Goal: Task Accomplishment & Management: Complete application form

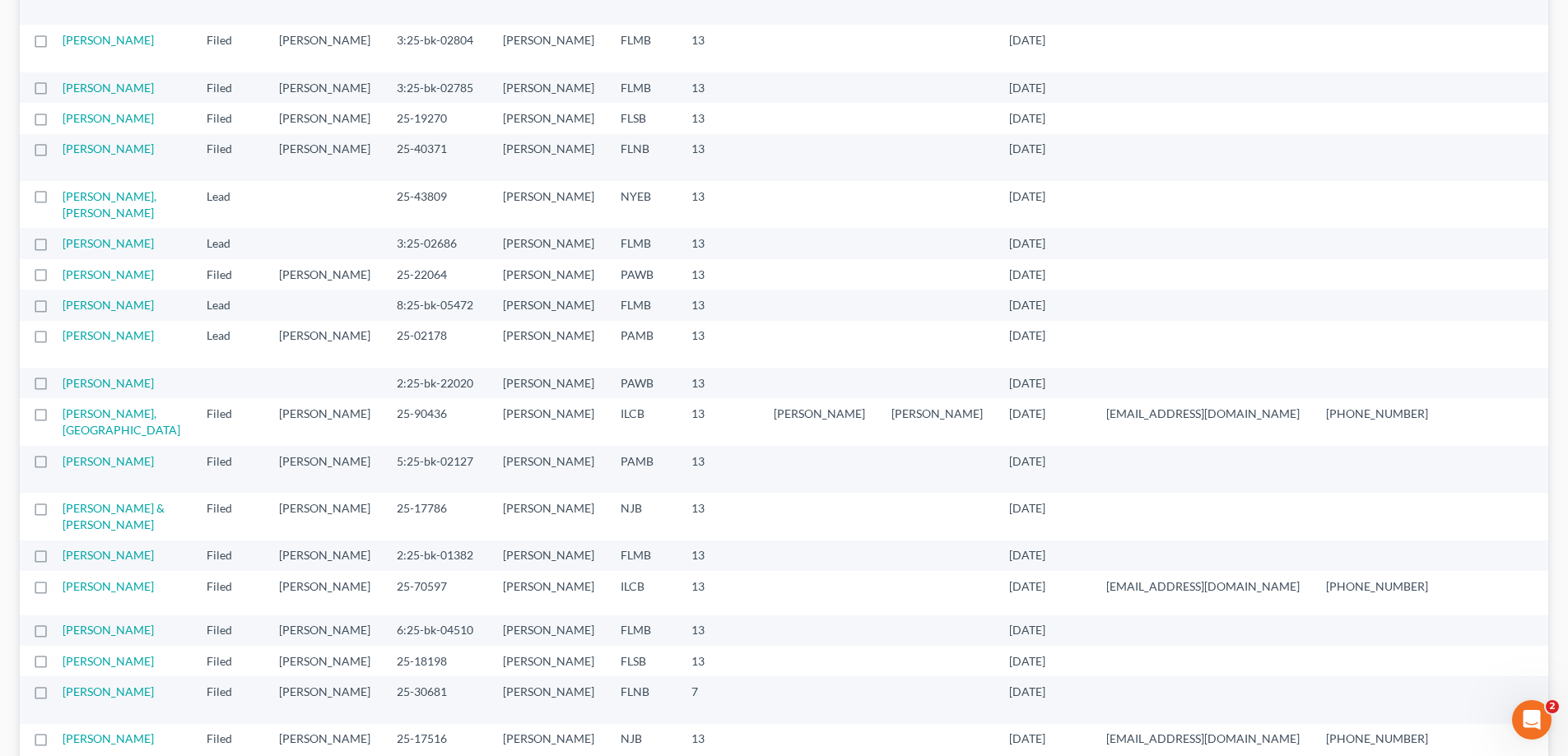
scroll to position [247, 0]
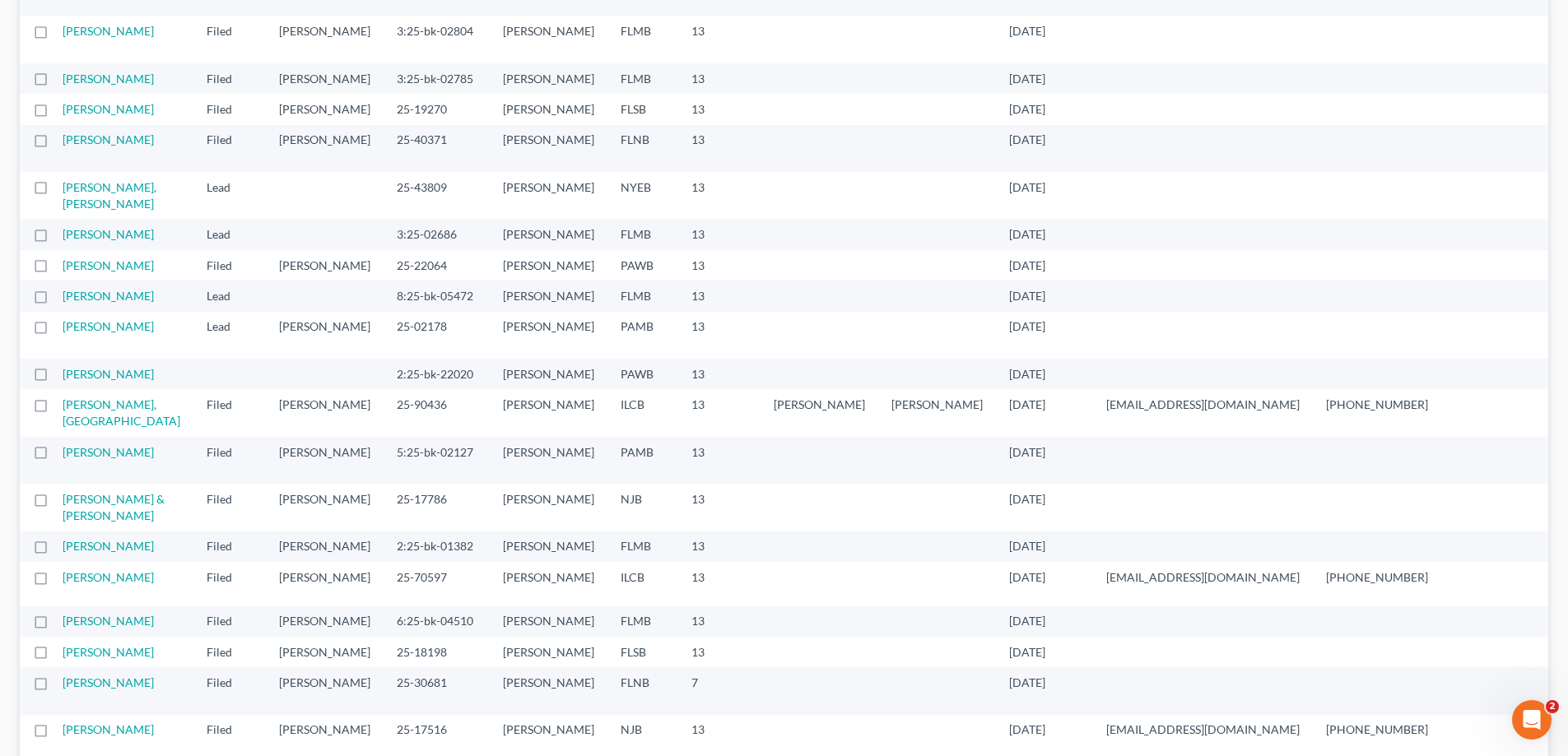
click at [96, 124] on td "[PERSON_NAME]" at bounding box center [128, 109] width 131 height 31
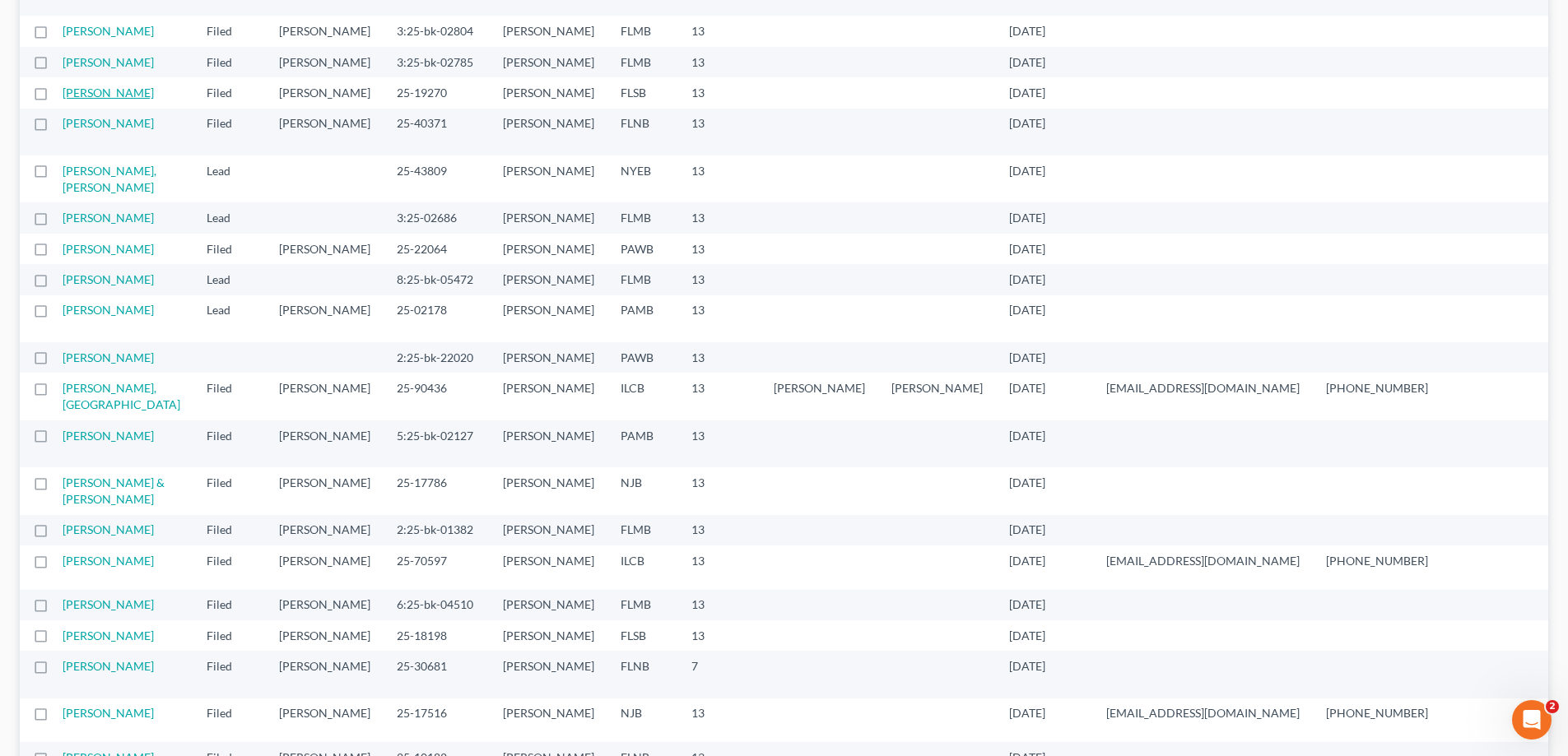
click at [82, 99] on link "[PERSON_NAME]" at bounding box center [109, 92] width 92 height 14
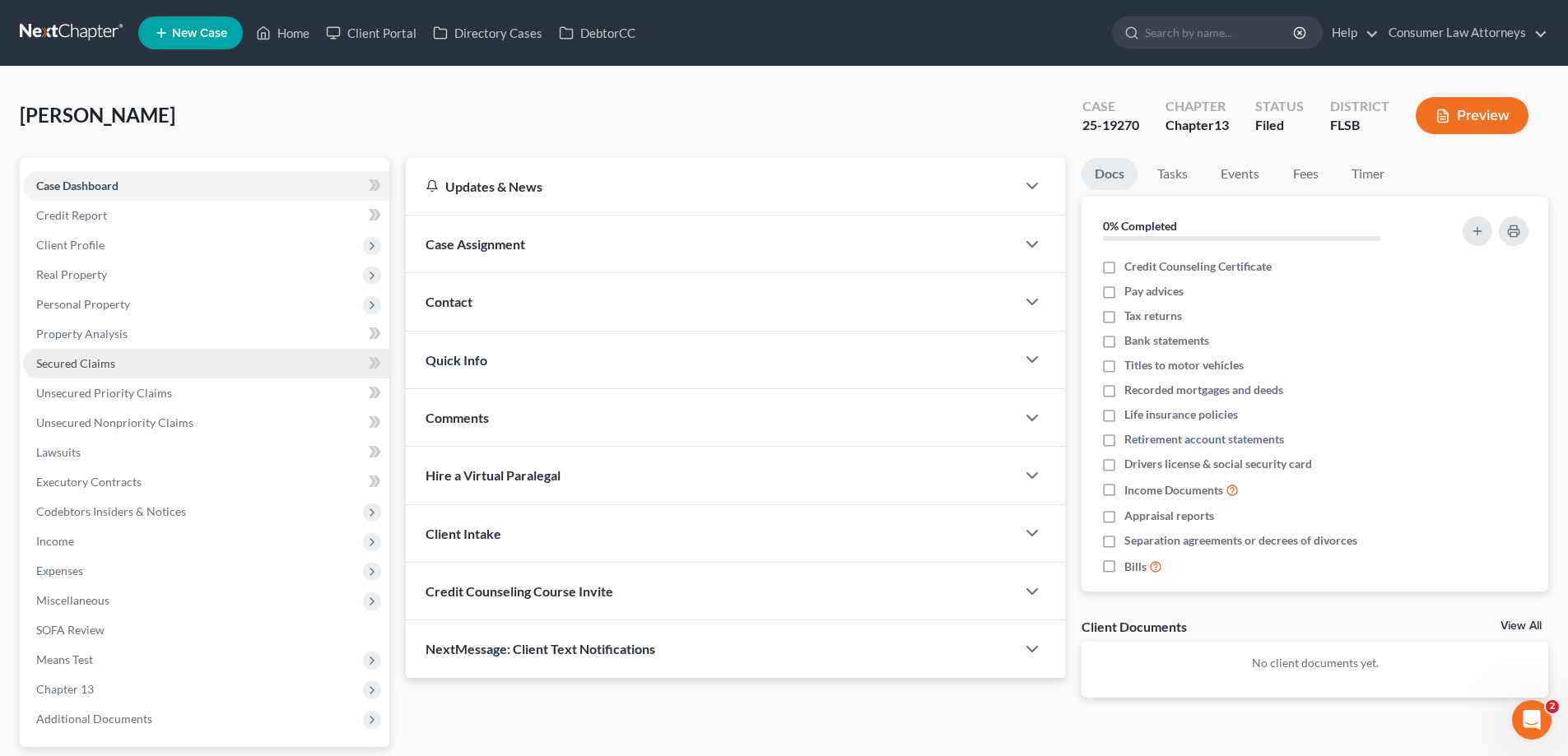
click at [98, 370] on span "Secured Claims" at bounding box center [76, 363] width 79 height 14
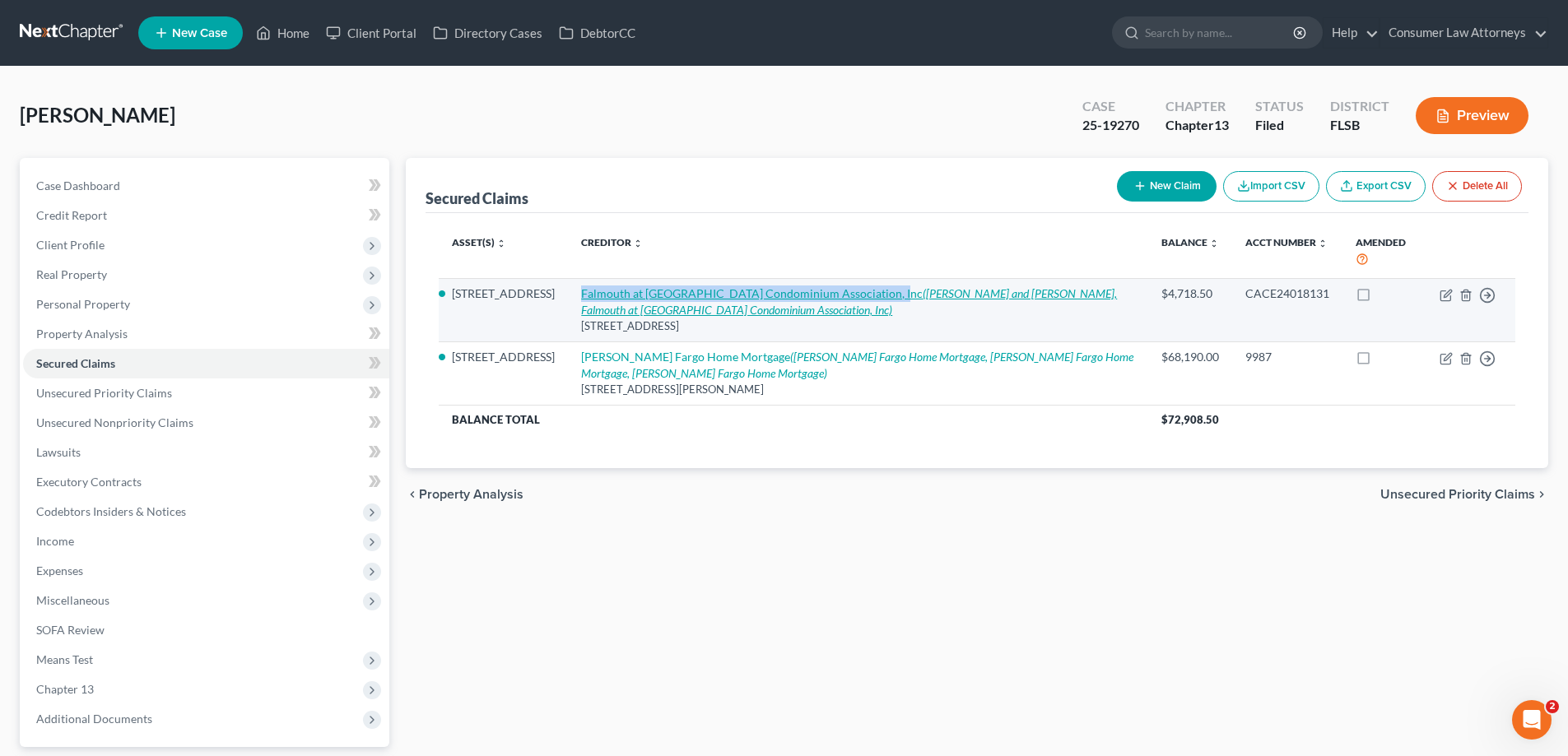
drag, startPoint x: 589, startPoint y: 294, endPoint x: 891, endPoint y: 294, distance: 302.0
click at [891, 294] on td "Falmouth at [GEOGRAPHIC_DATA] Condominium Association, Inc ([PERSON_NAME] and […" at bounding box center [857, 310] width 580 height 64
copy link "Falmouth at [GEOGRAPHIC_DATA] Condominium Association, Inc"
drag, startPoint x: 599, startPoint y: 328, endPoint x: 842, endPoint y: 331, distance: 243.0
click at [842, 331] on div "[STREET_ADDRESS]" at bounding box center [858, 326] width 553 height 15
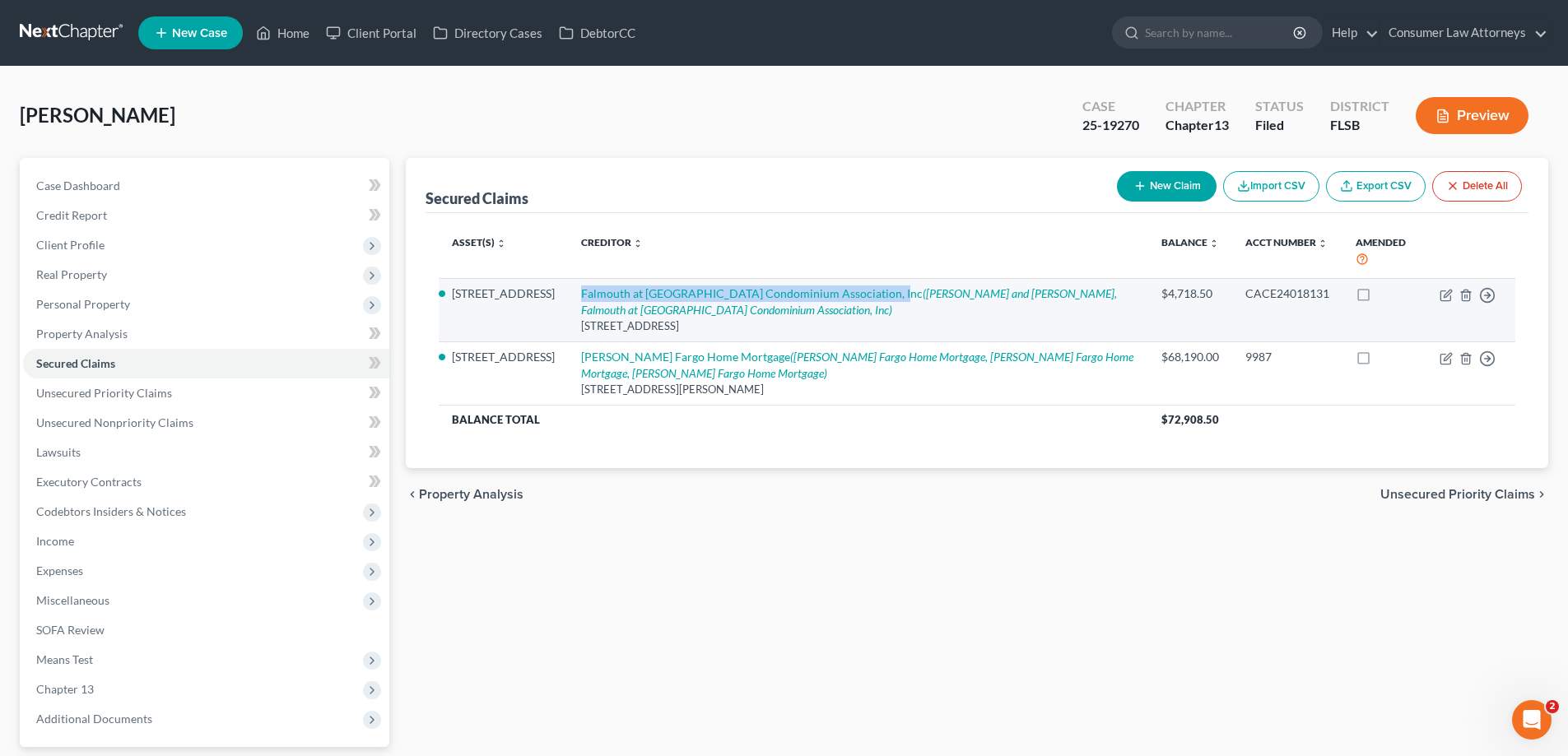
copy div "[STREET_ADDRESS]"
click at [619, 333] on div "[STREET_ADDRESS]" at bounding box center [858, 326] width 553 height 15
drag, startPoint x: 597, startPoint y: 327, endPoint x: 842, endPoint y: 326, distance: 245.0
click at [842, 326] on div "[STREET_ADDRESS]" at bounding box center [858, 326] width 553 height 15
copy div "[STREET_ADDRESS]"
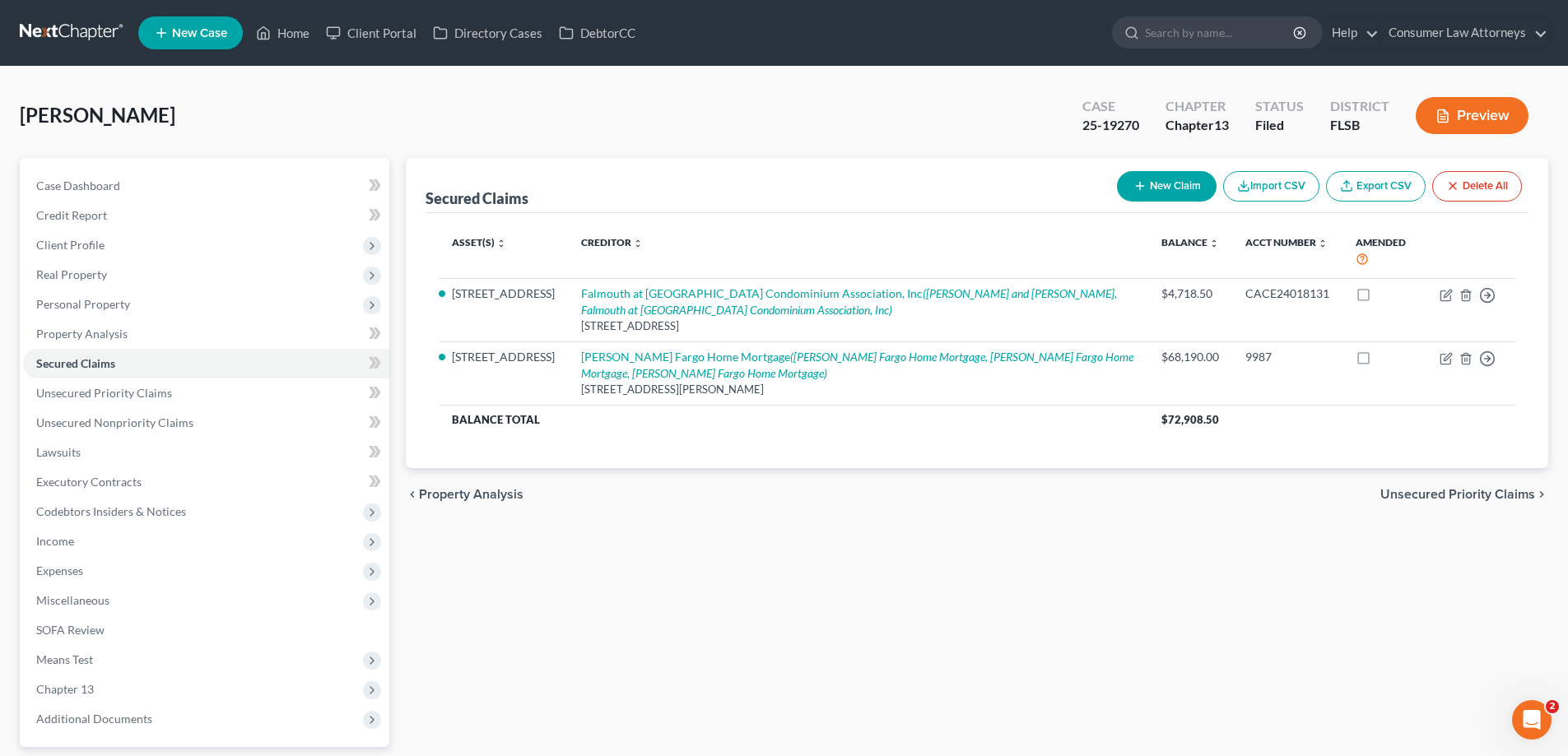
click at [940, 529] on div "Secured Claims New Claim Import CSV Export CSV Delete All Asset(s) expand_more …" at bounding box center [977, 500] width 1159 height 684
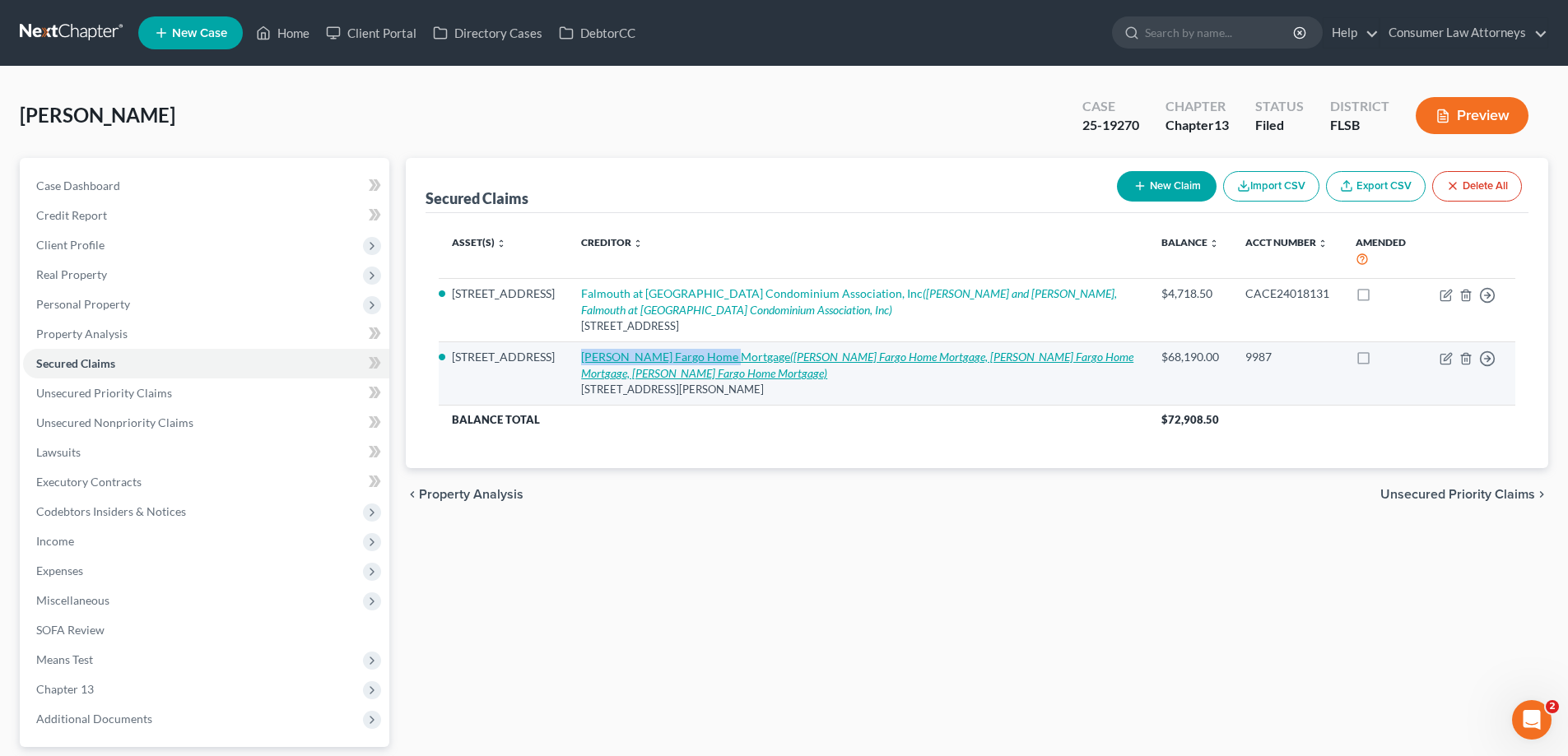
drag, startPoint x: 587, startPoint y: 362, endPoint x: 740, endPoint y: 356, distance: 153.1
click at [740, 356] on td "[PERSON_NAME] Fargo Home Mortgage ([PERSON_NAME] Fargo Home Mortgage, [PERSON_N…" at bounding box center [857, 373] width 580 height 64
copy link "[PERSON_NAME] Fargo Home Mortgage"
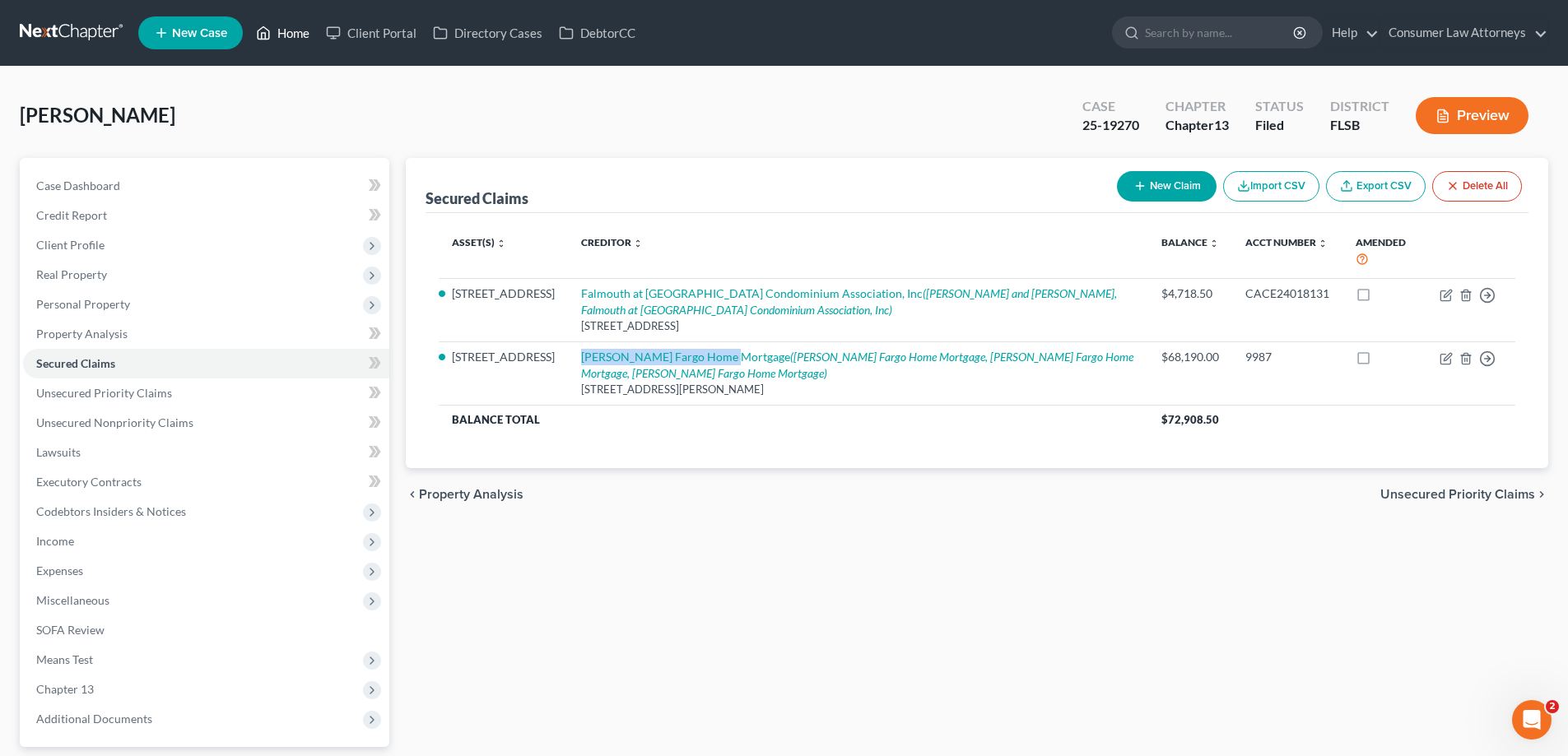
click at [266, 29] on icon at bounding box center [265, 33] width 12 height 13
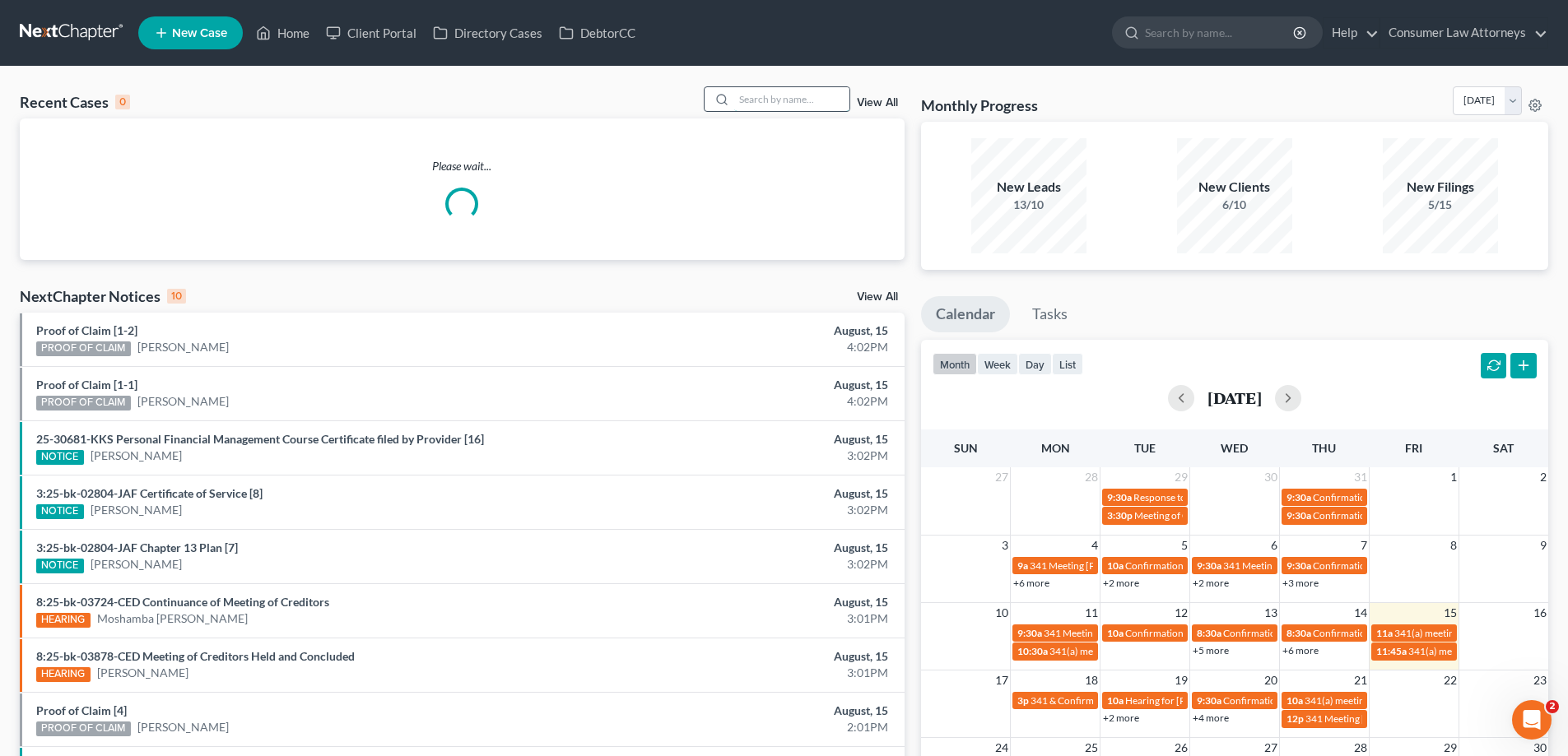
click at [813, 96] on input "search" at bounding box center [792, 99] width 115 height 24
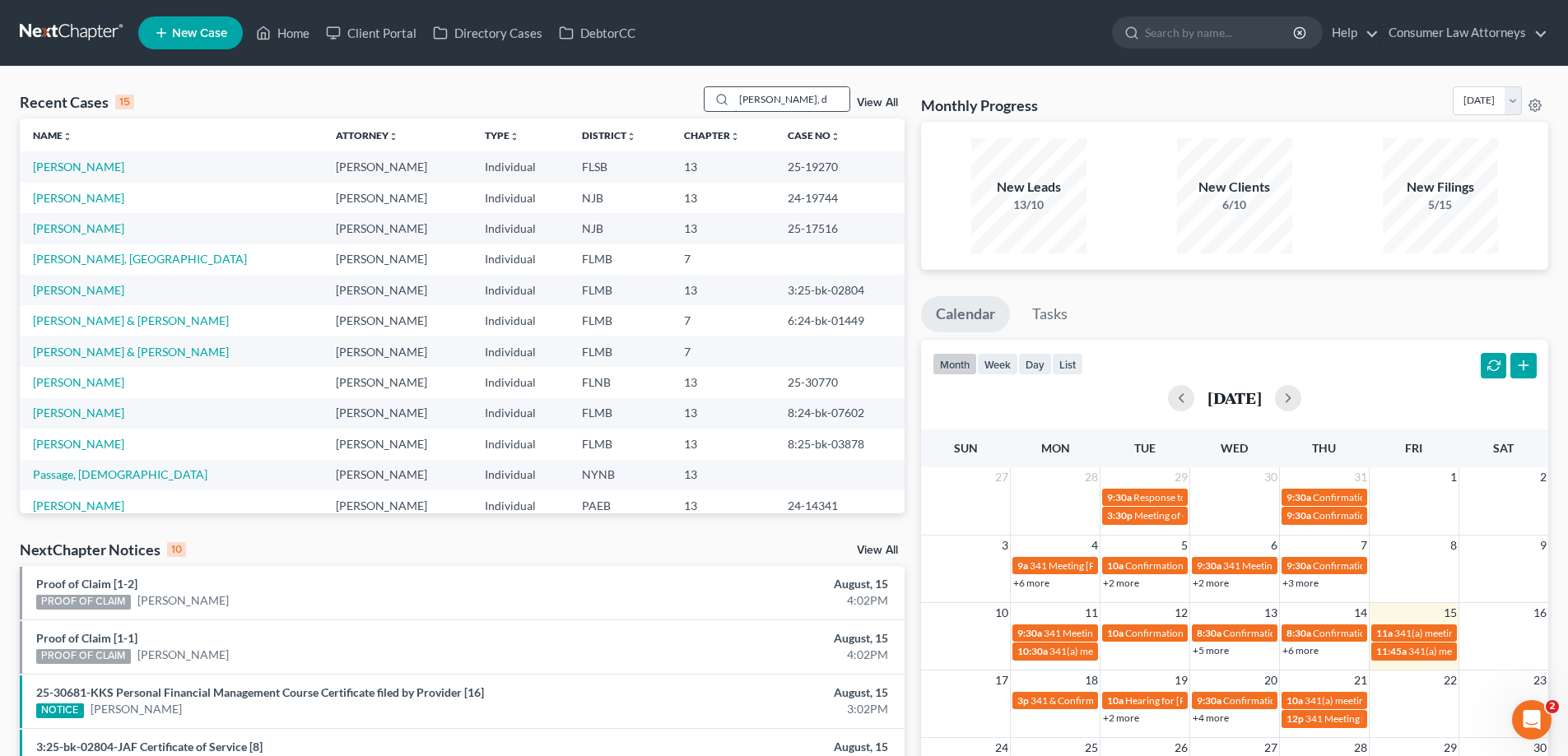
type input "[PERSON_NAME], de"
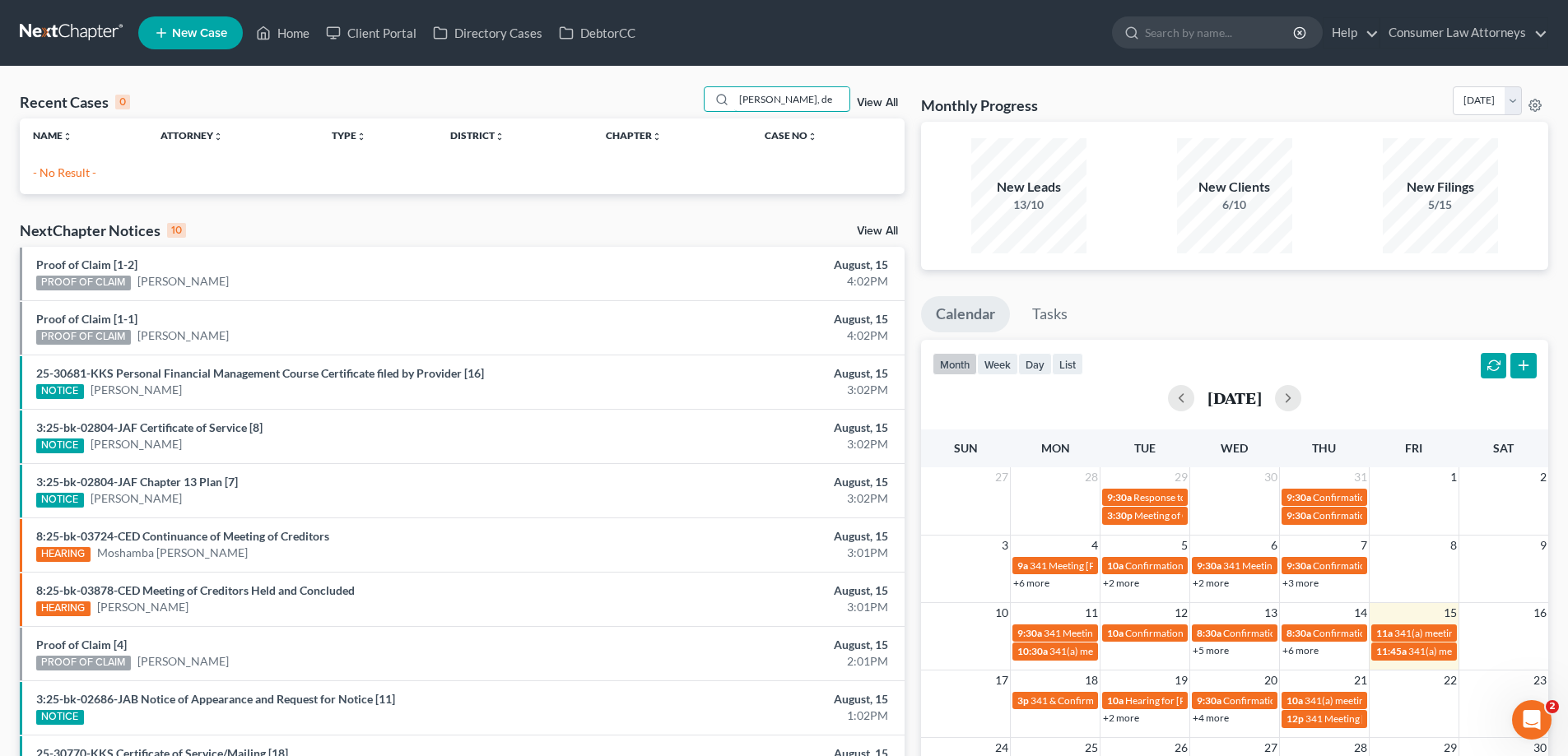
drag, startPoint x: 830, startPoint y: 105, endPoint x: 685, endPoint y: 124, distance: 146.2
click at [685, 124] on div "Recent Cases 0 [PERSON_NAME], de View All Name unfold_more expand_more expand_l…" at bounding box center [462, 140] width 885 height 108
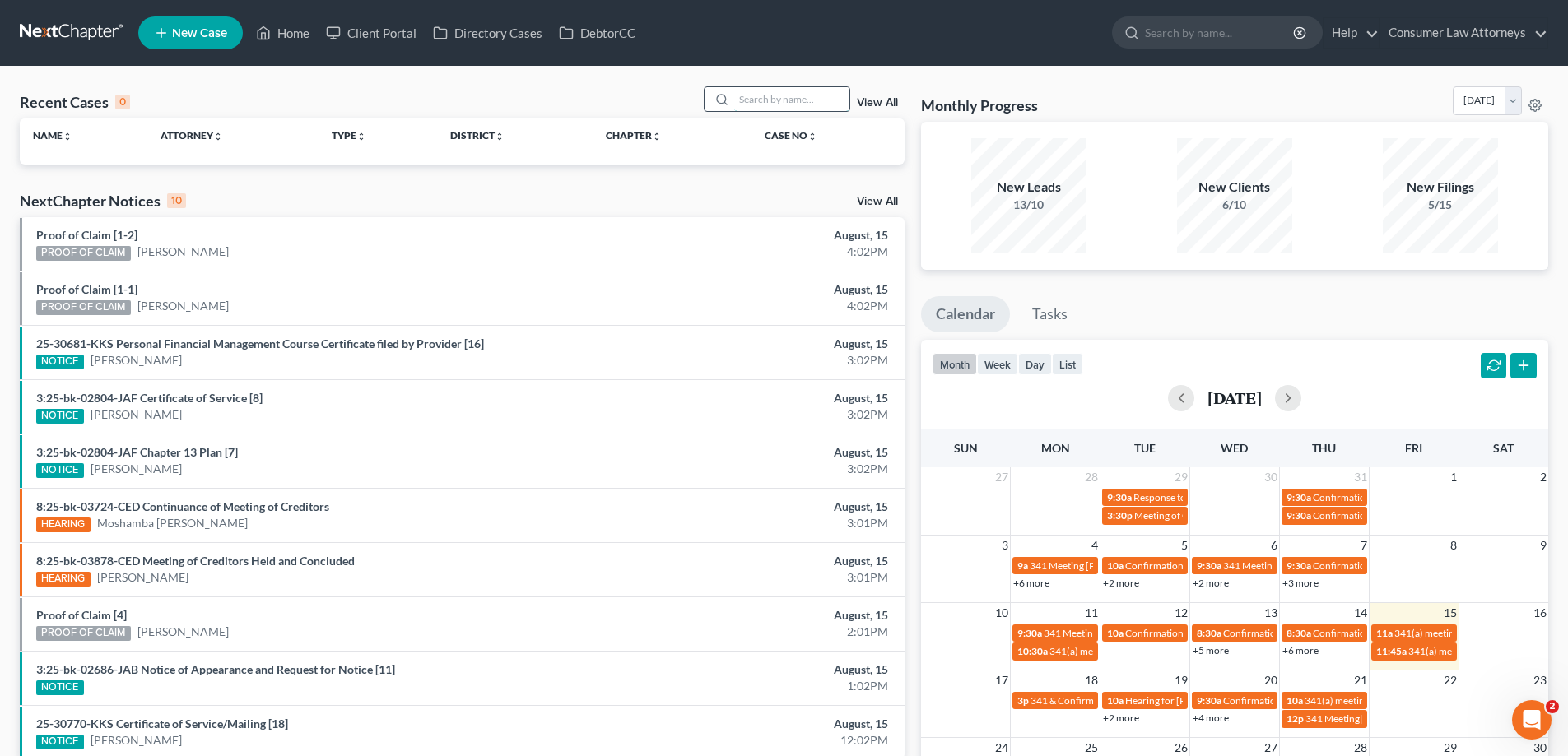
click at [785, 106] on input "search" at bounding box center [792, 99] width 115 height 24
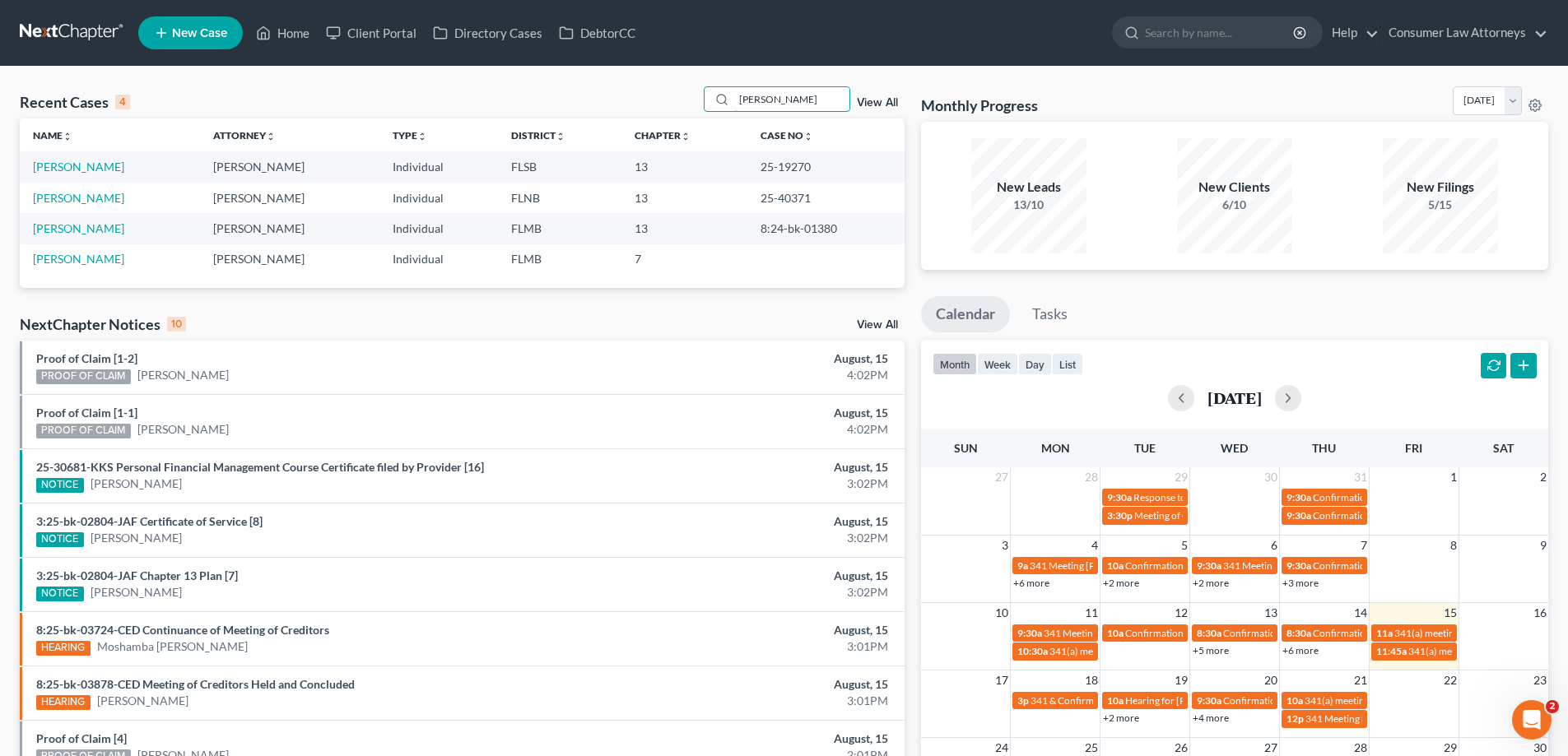
type input "[PERSON_NAME]"
drag, startPoint x: 811, startPoint y: 197, endPoint x: 756, endPoint y: 200, distance: 55.1
click at [756, 200] on td "25-40371" at bounding box center [826, 198] width 157 height 31
copy td "25-40371"
click at [98, 199] on link "[PERSON_NAME]" at bounding box center [79, 198] width 92 height 14
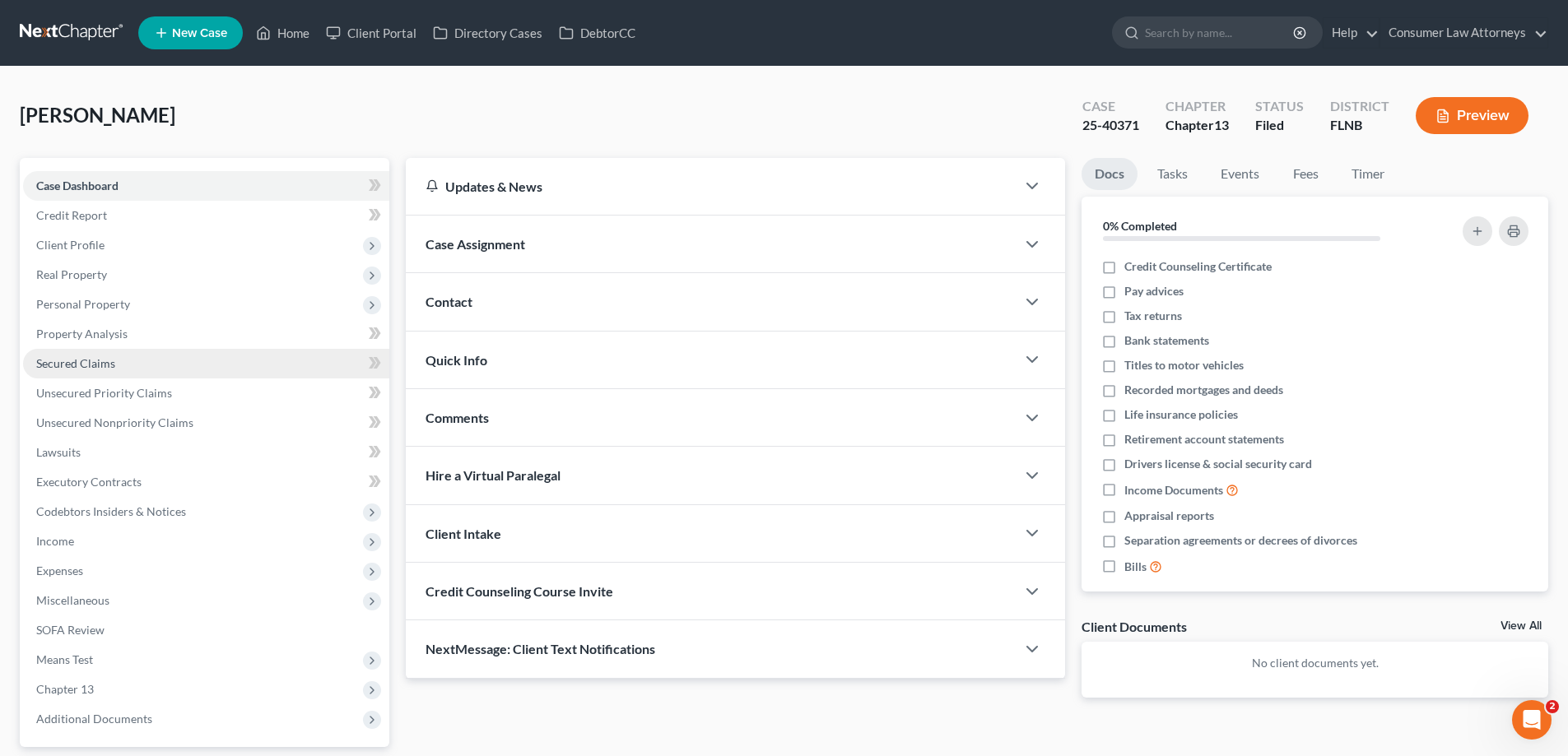
click at [79, 361] on span "Secured Claims" at bounding box center [76, 363] width 79 height 14
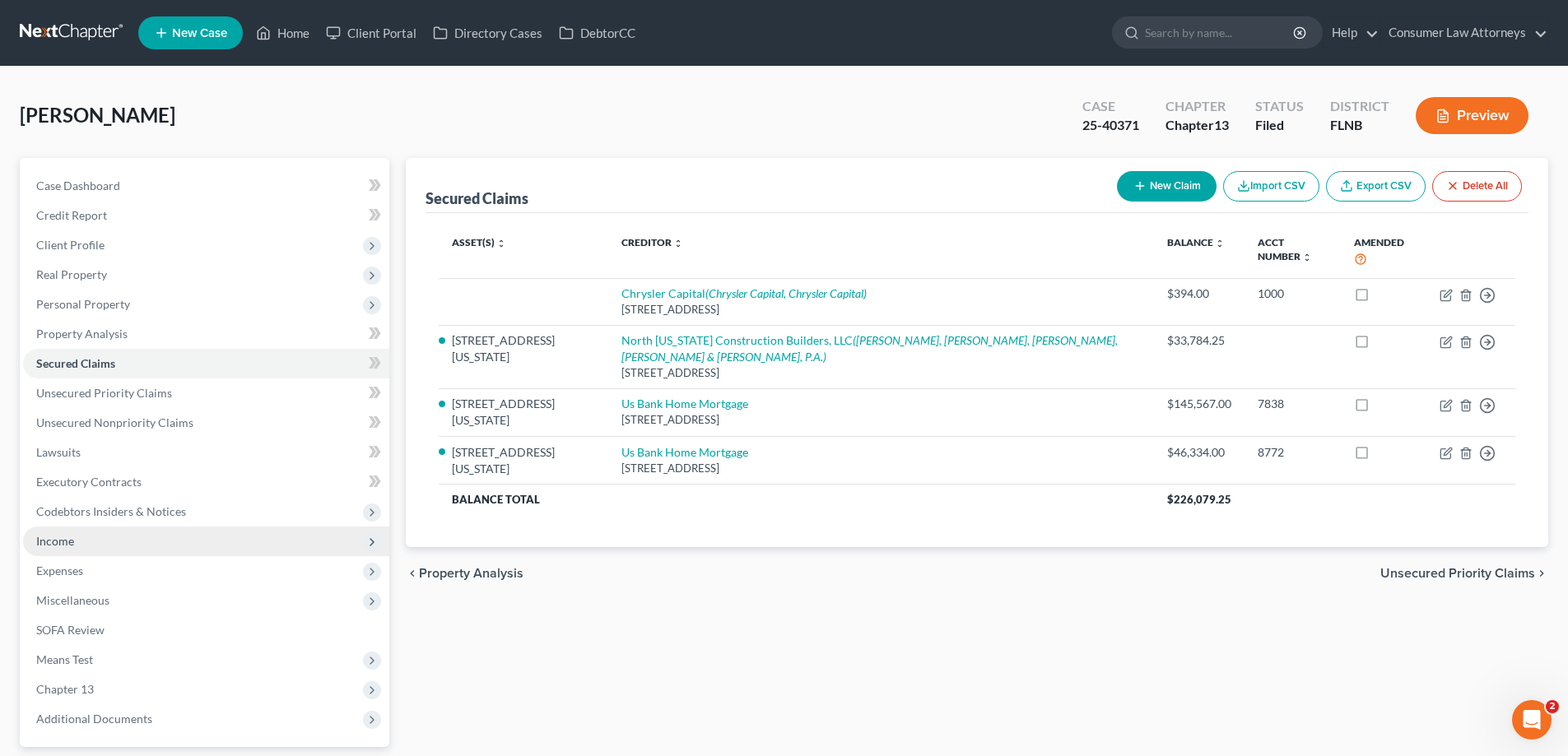
click at [51, 545] on span "Income" at bounding box center [55, 541] width 38 height 14
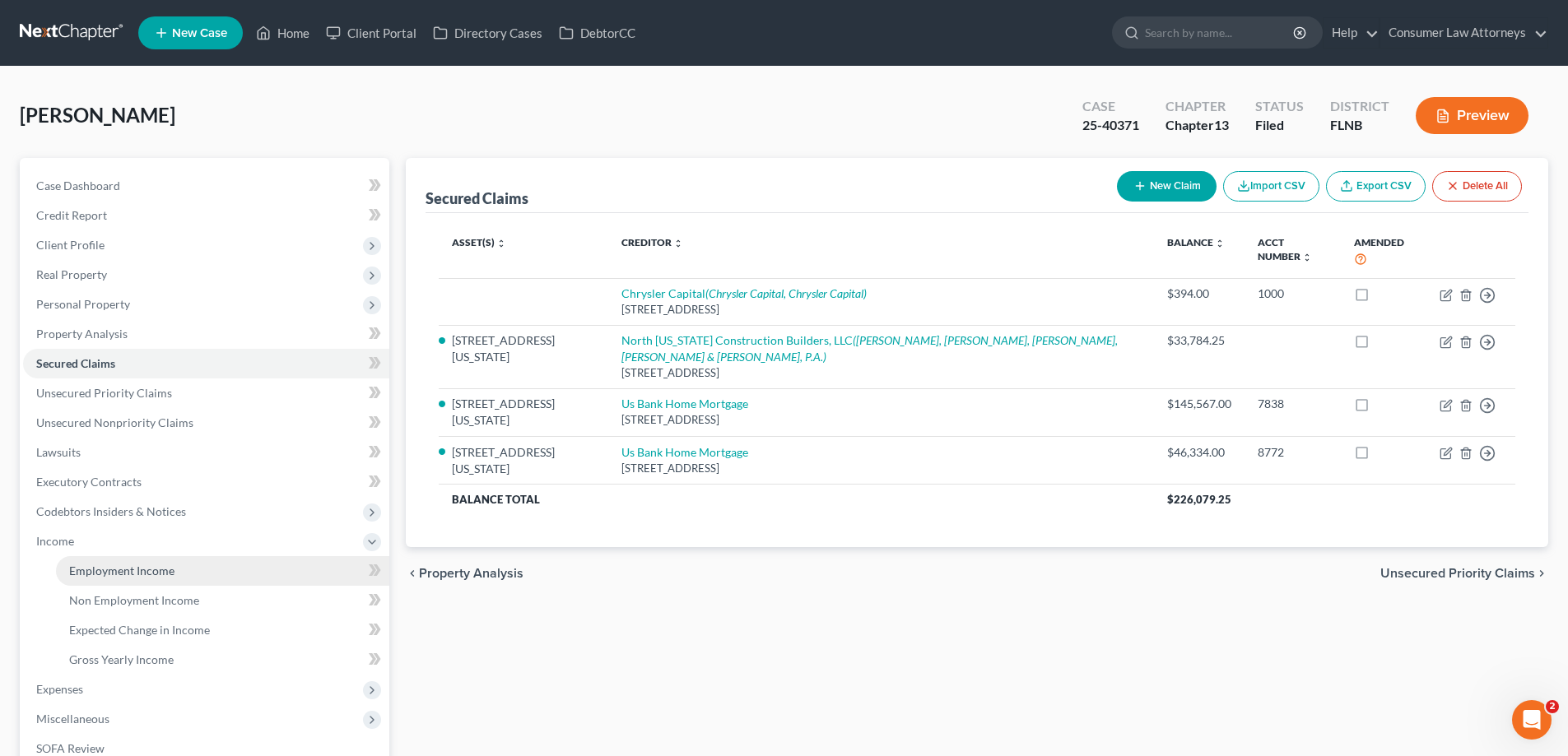
click at [119, 574] on span "Employment Income" at bounding box center [121, 570] width 105 height 14
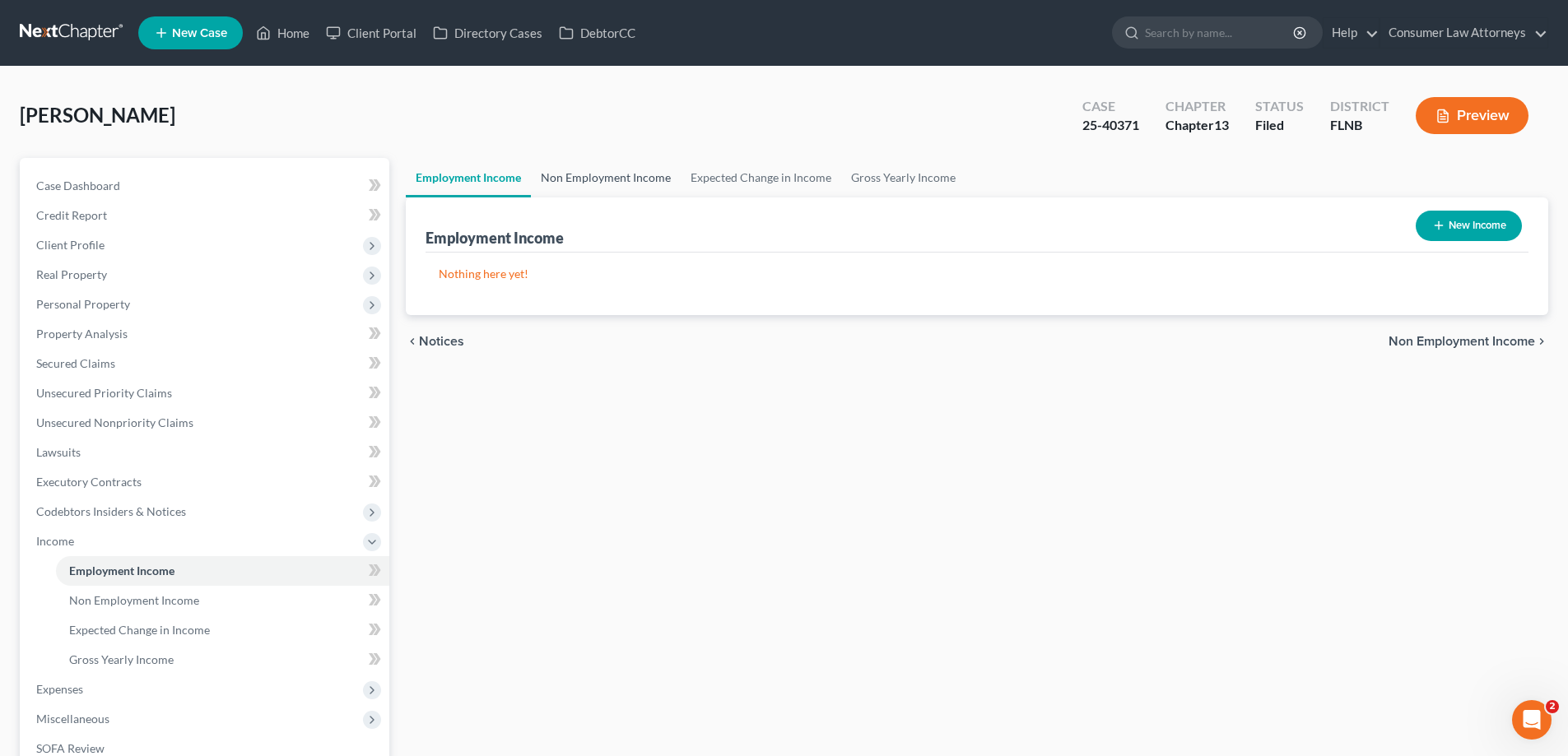
click at [577, 182] on link "Non Employment Income" at bounding box center [606, 177] width 150 height 40
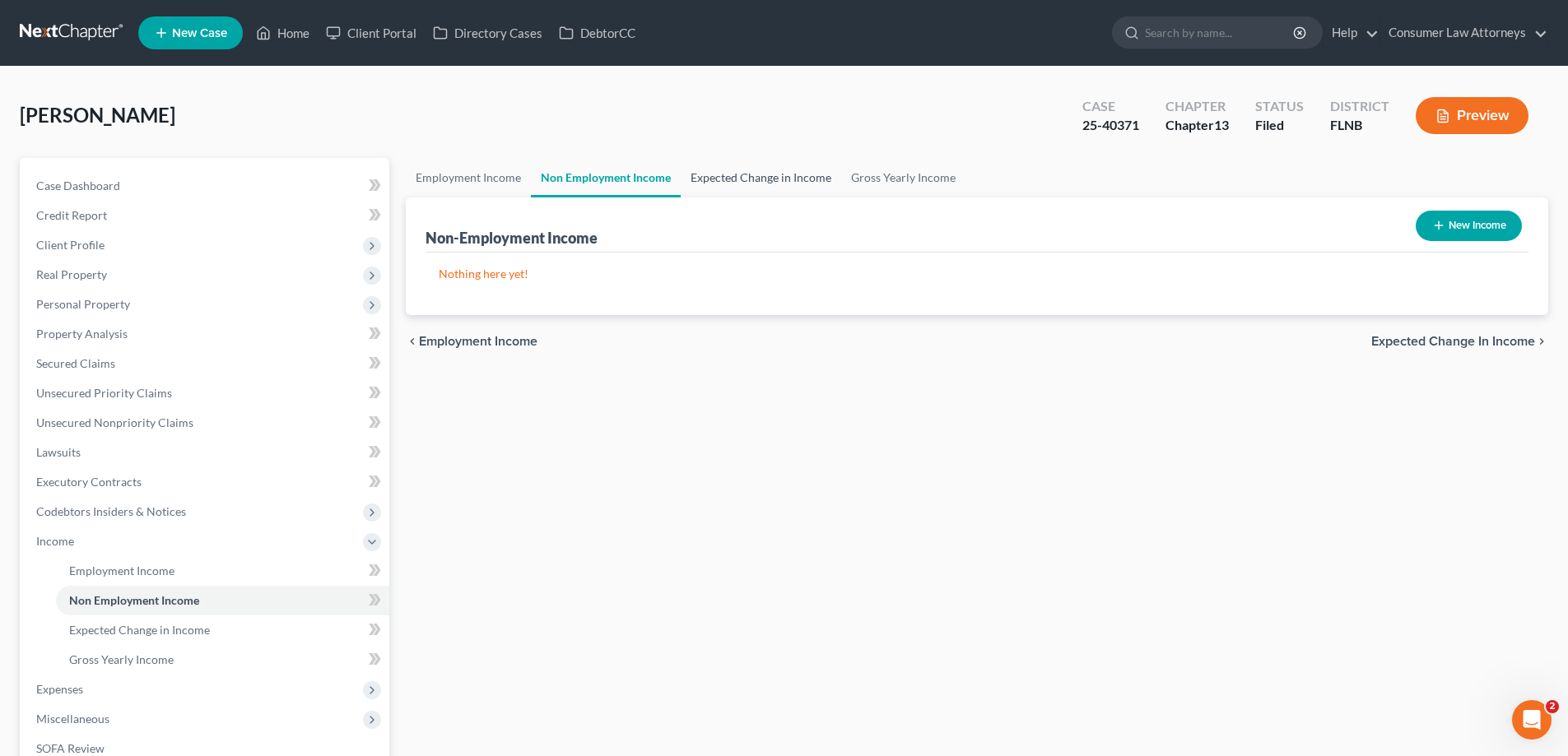
click at [732, 183] on link "Expected Change in Income" at bounding box center [760, 177] width 160 height 40
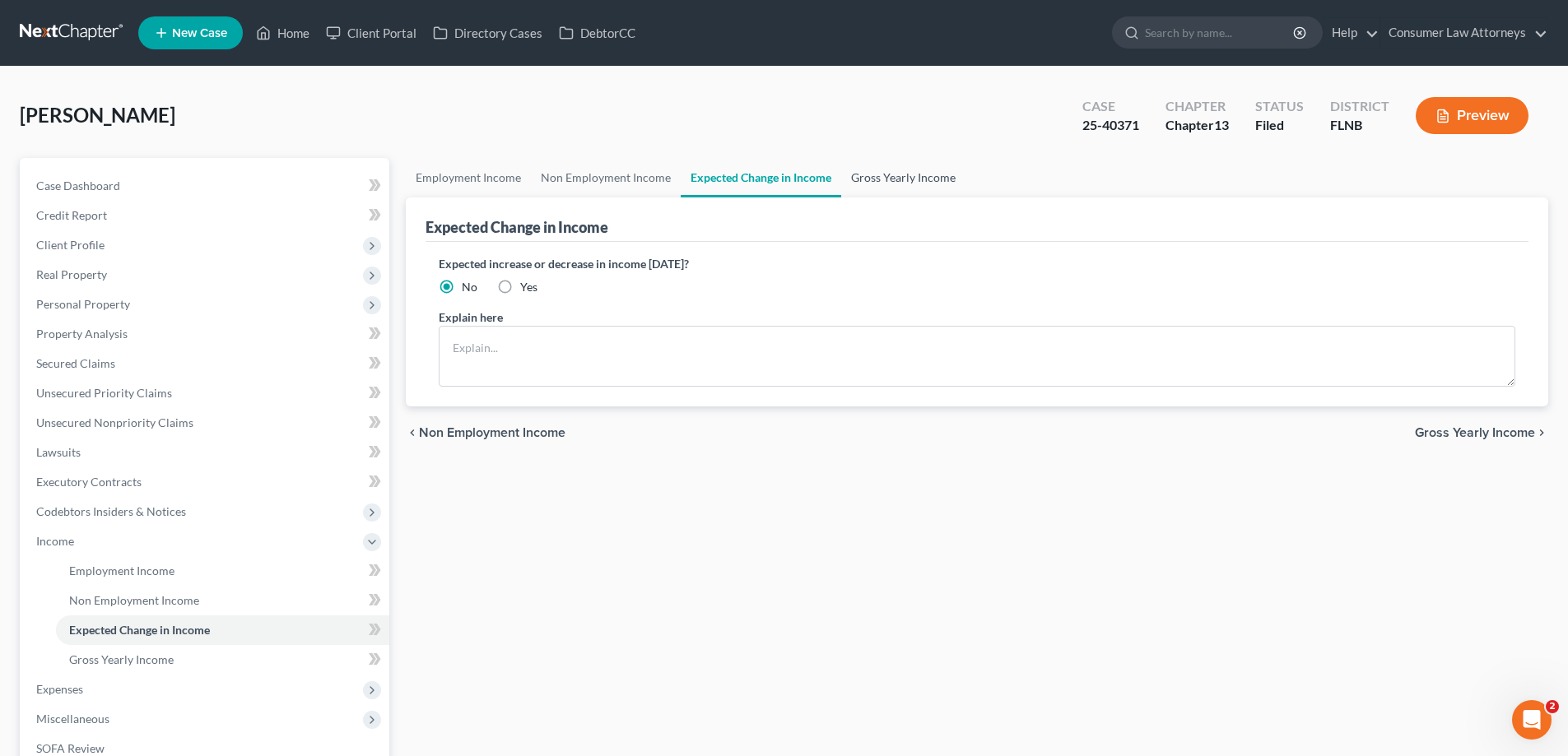
click at [848, 184] on link "Gross Yearly Income" at bounding box center [903, 177] width 124 height 40
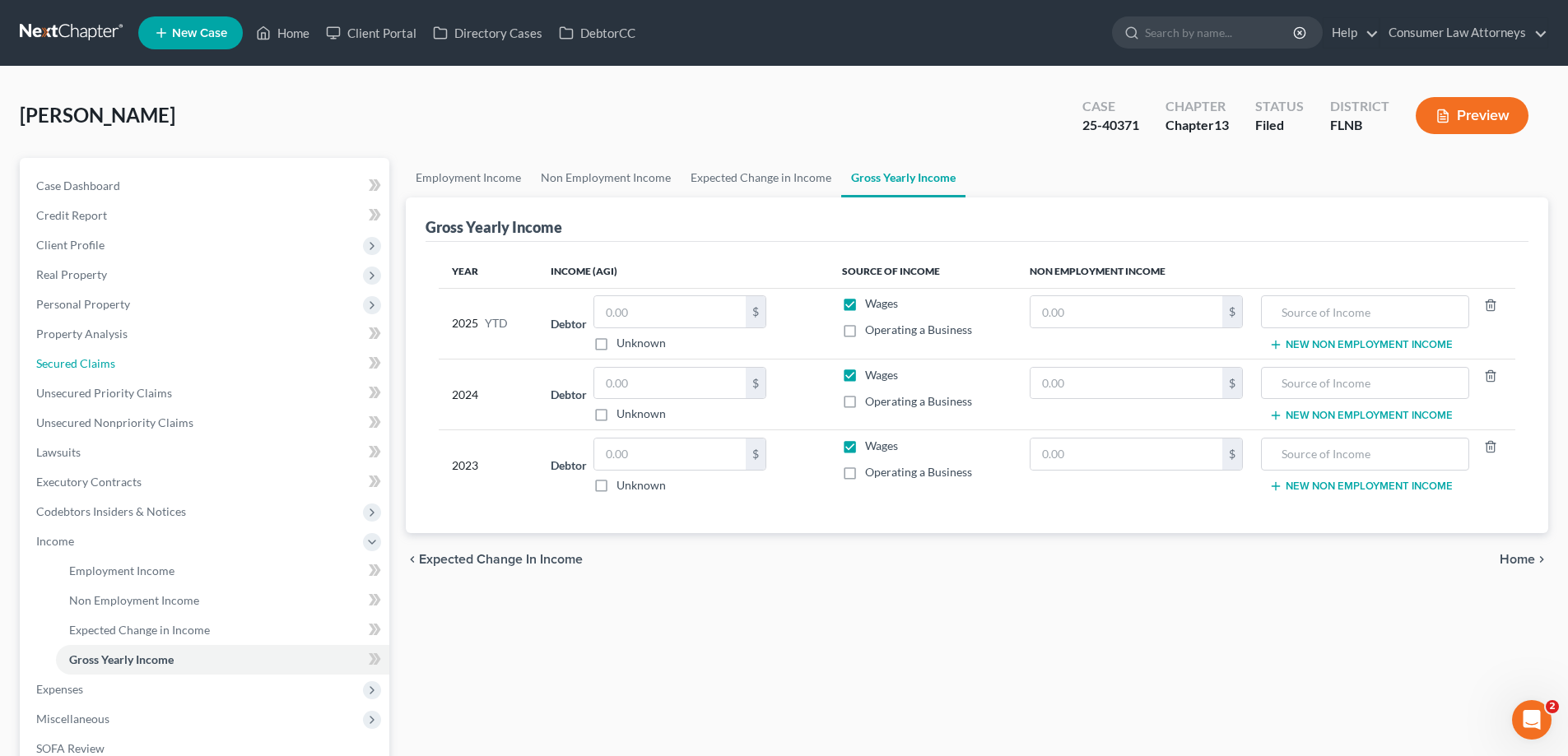
drag, startPoint x: 76, startPoint y: 369, endPoint x: 839, endPoint y: 454, distance: 767.7
click at [76, 369] on span "Secured Claims" at bounding box center [76, 363] width 79 height 14
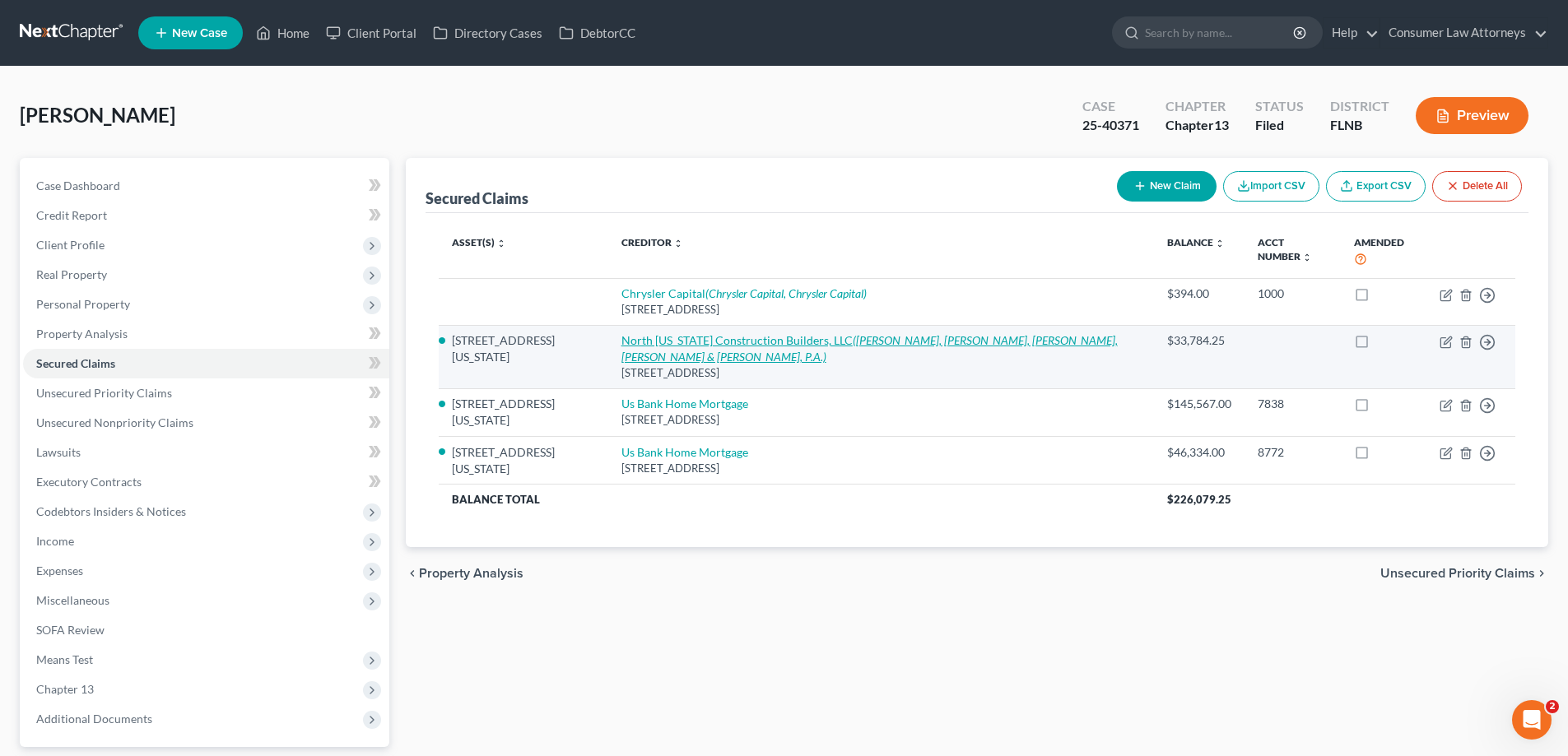
click at [749, 333] on link "North [US_STATE] Construction Builders, LLC ([PERSON_NAME], [PERSON_NAME] & Pow…" at bounding box center [869, 349] width 496 height 31
select select "9"
select select "2"
select select "0"
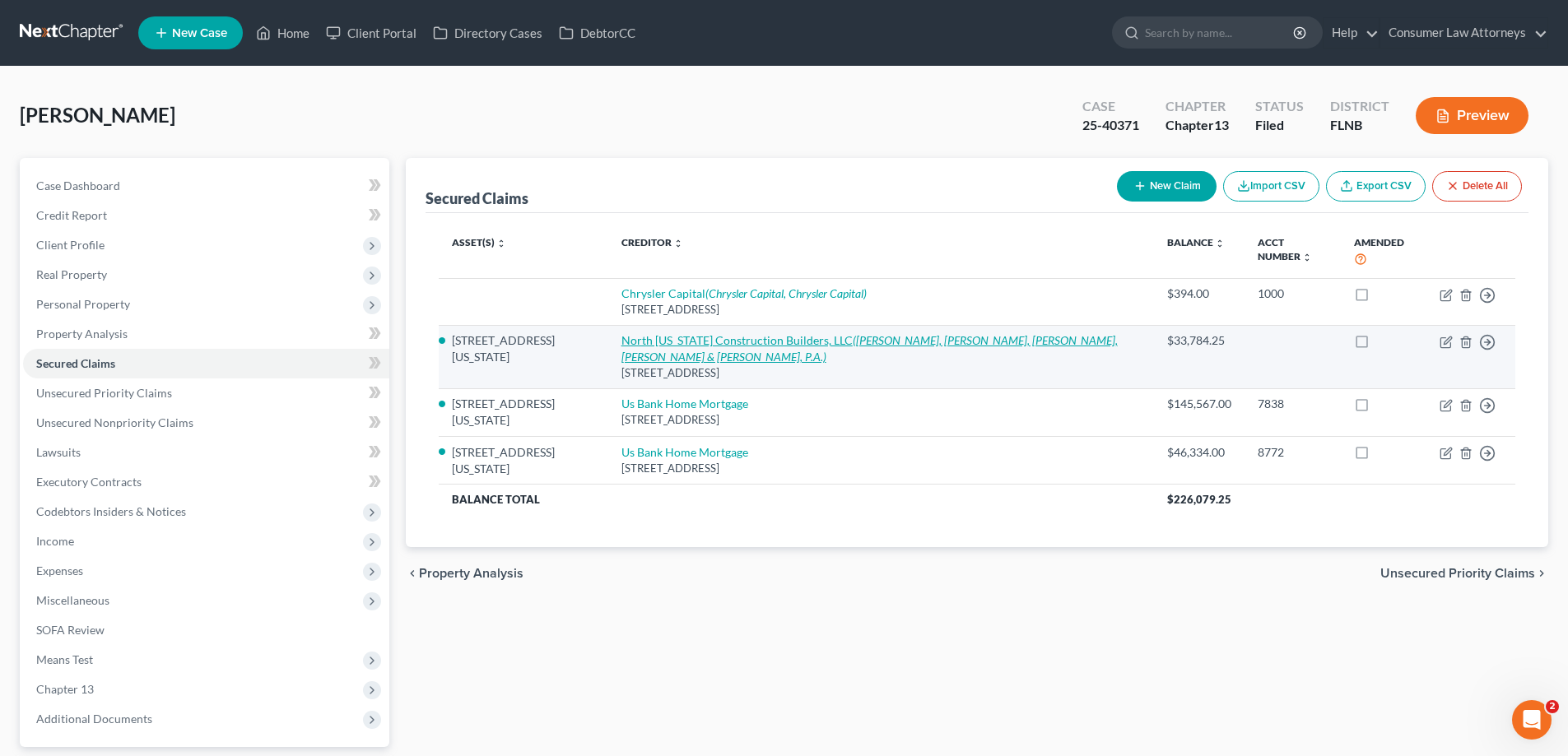
select select "0"
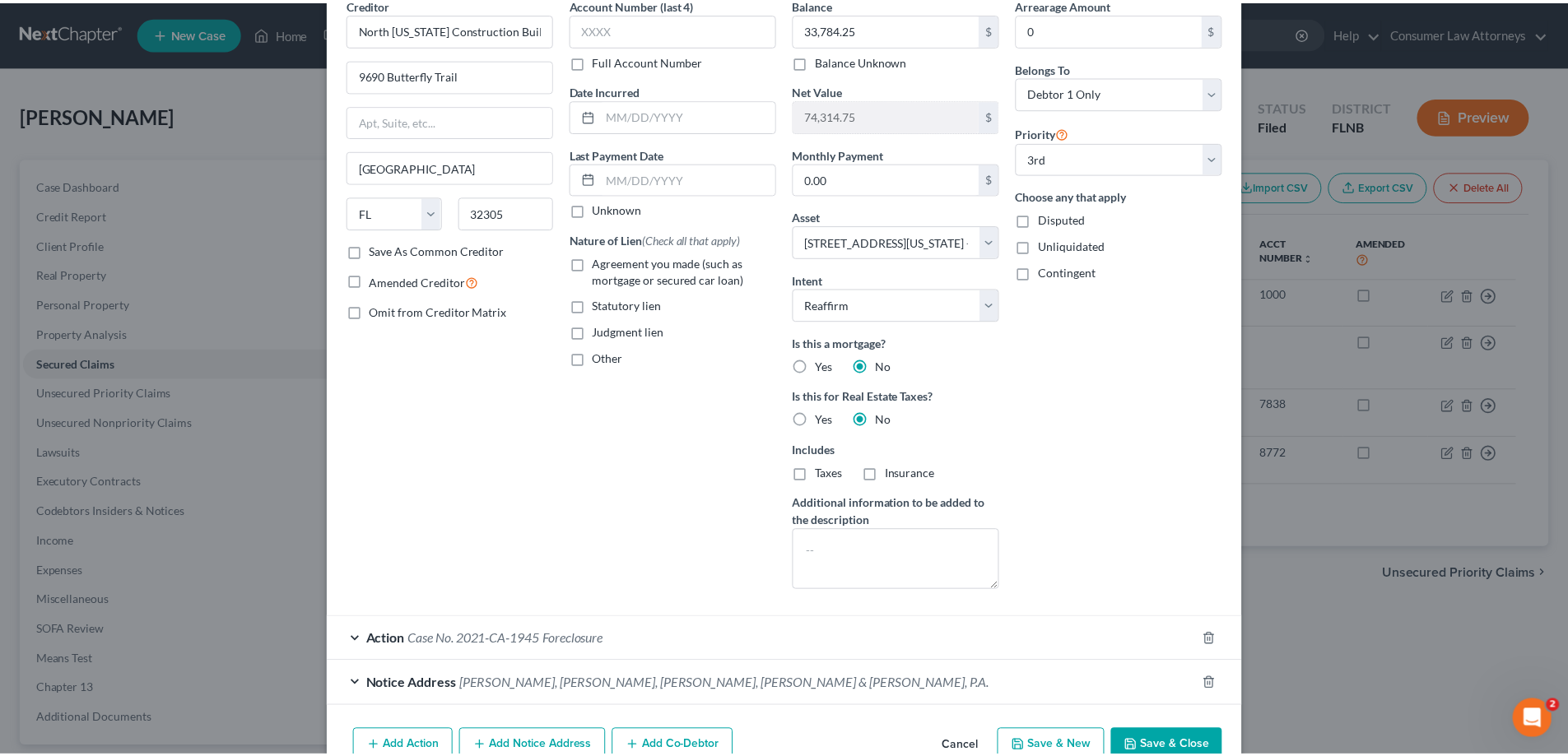
scroll to position [169, 0]
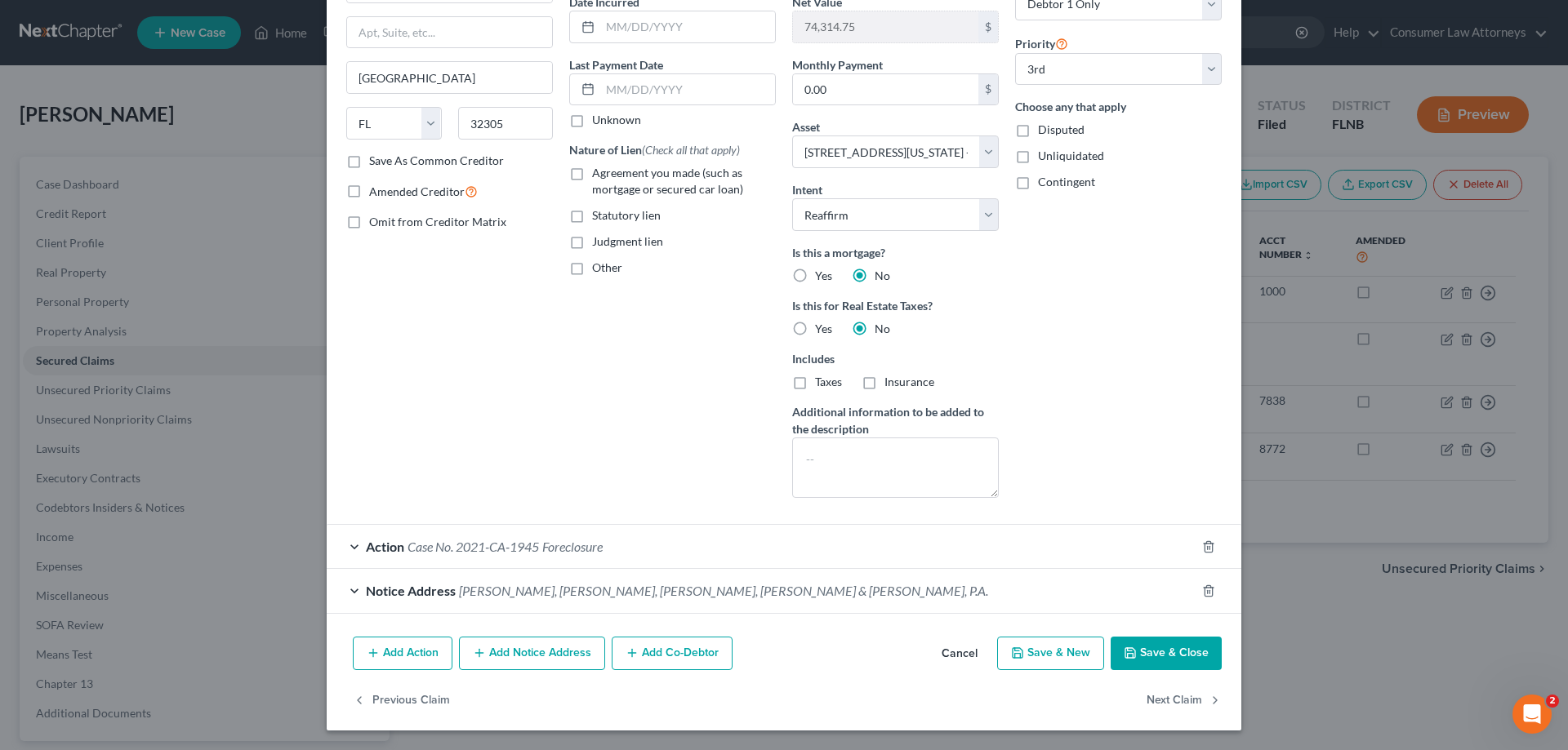
click at [1166, 654] on button "Save & Close" at bounding box center [1166, 654] width 111 height 35
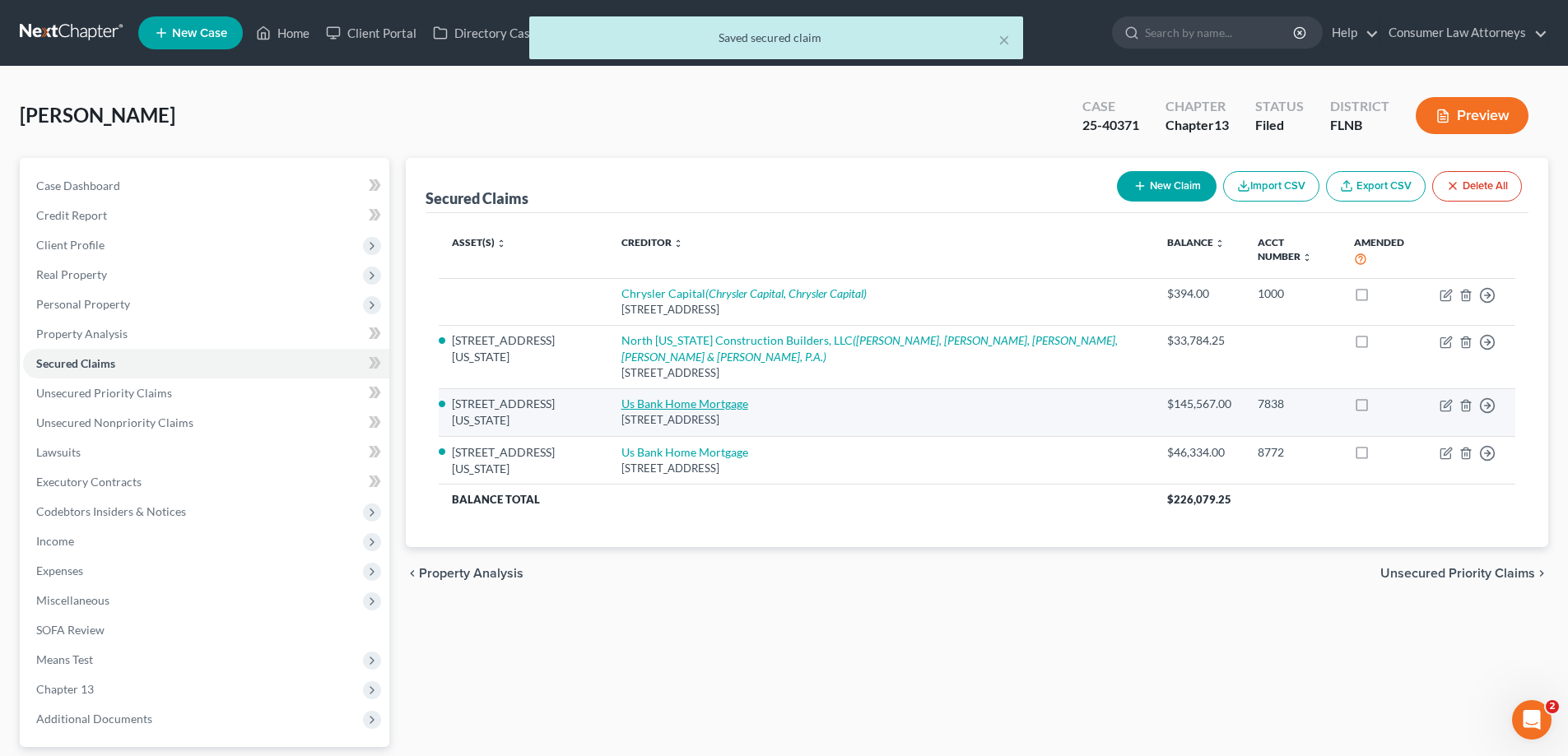
click at [704, 397] on link "Us Bank Home Mortgage" at bounding box center [684, 404] width 126 height 14
select select "18"
select select "2"
select select "0"
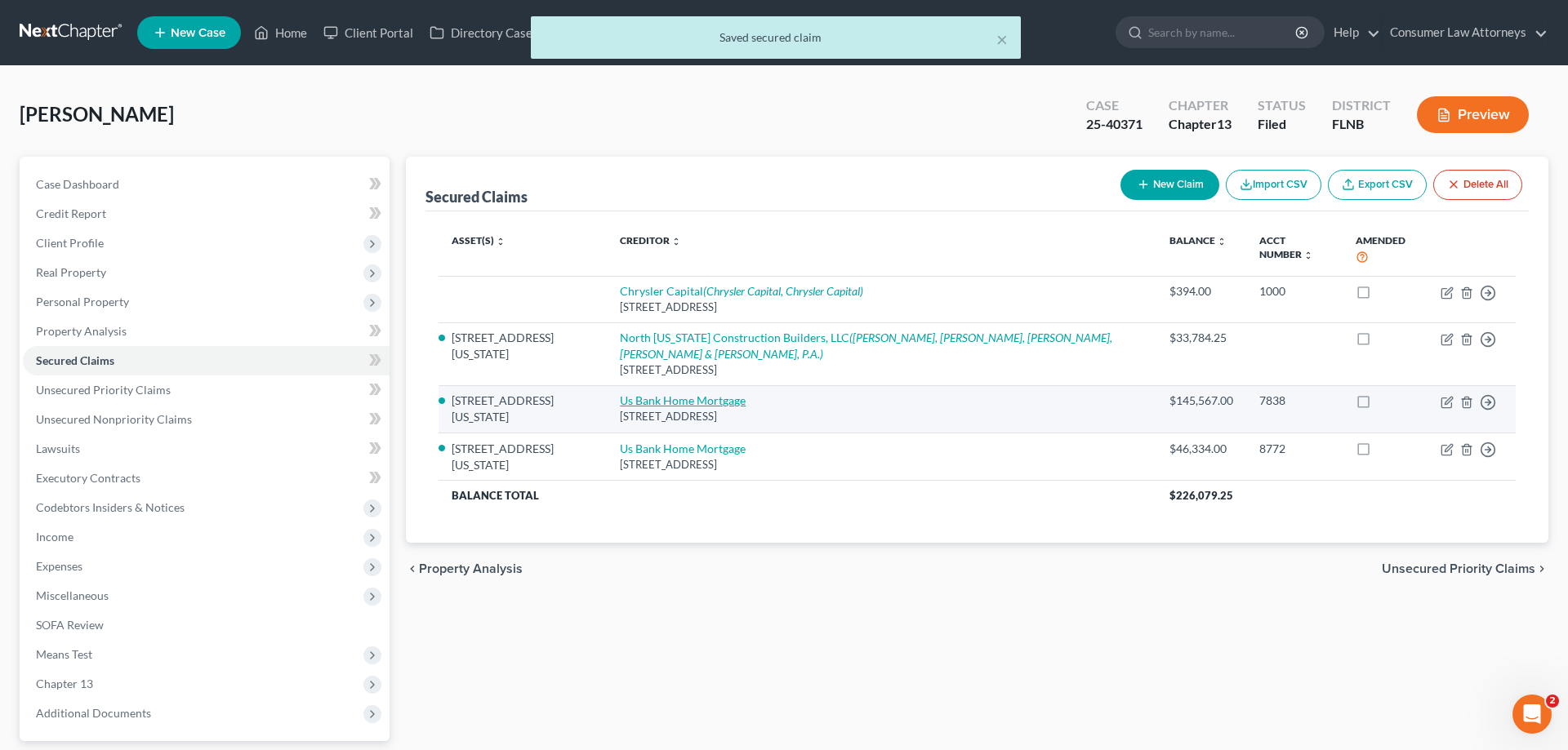
select select "0"
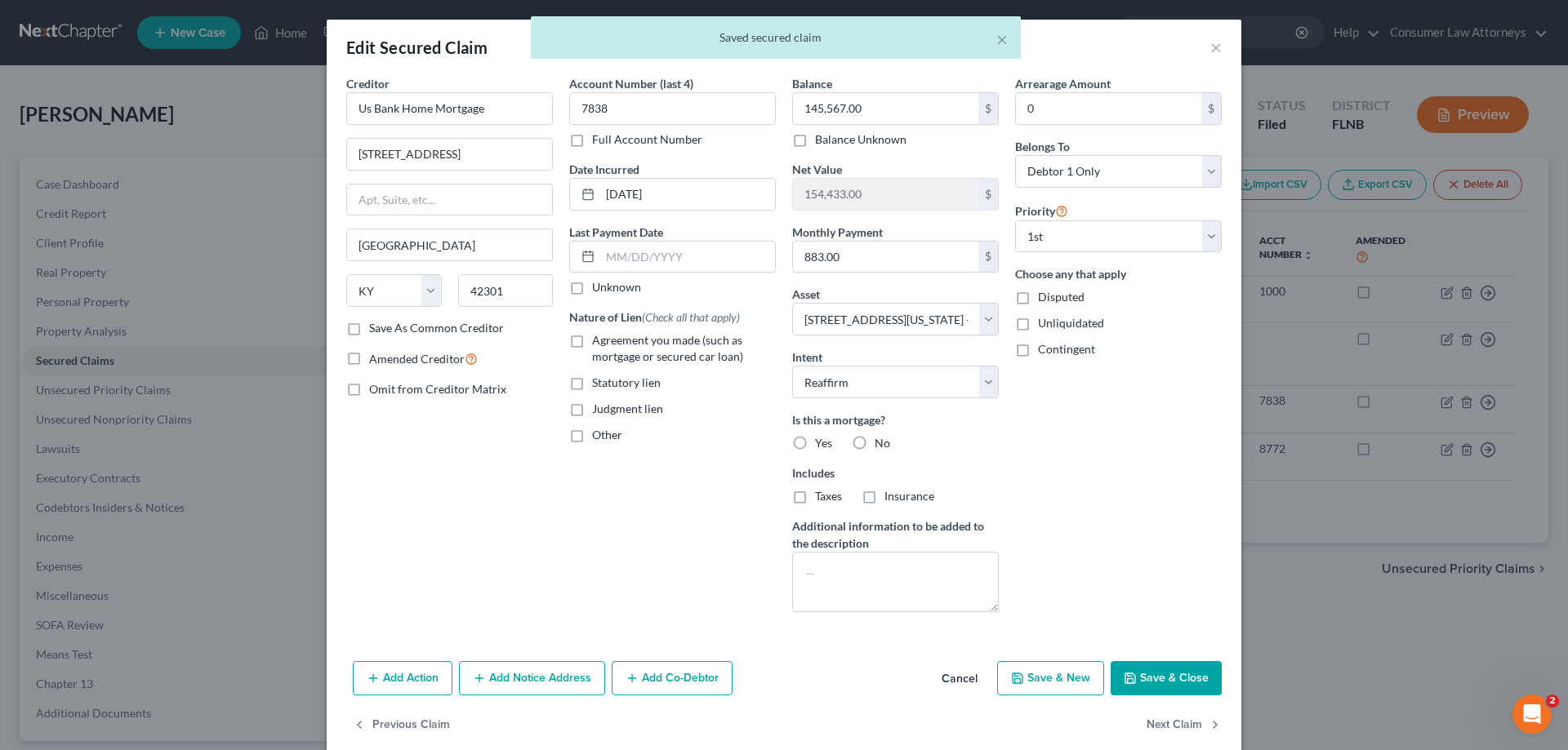
click at [1158, 682] on button "Save & Close" at bounding box center [1166, 678] width 111 height 35
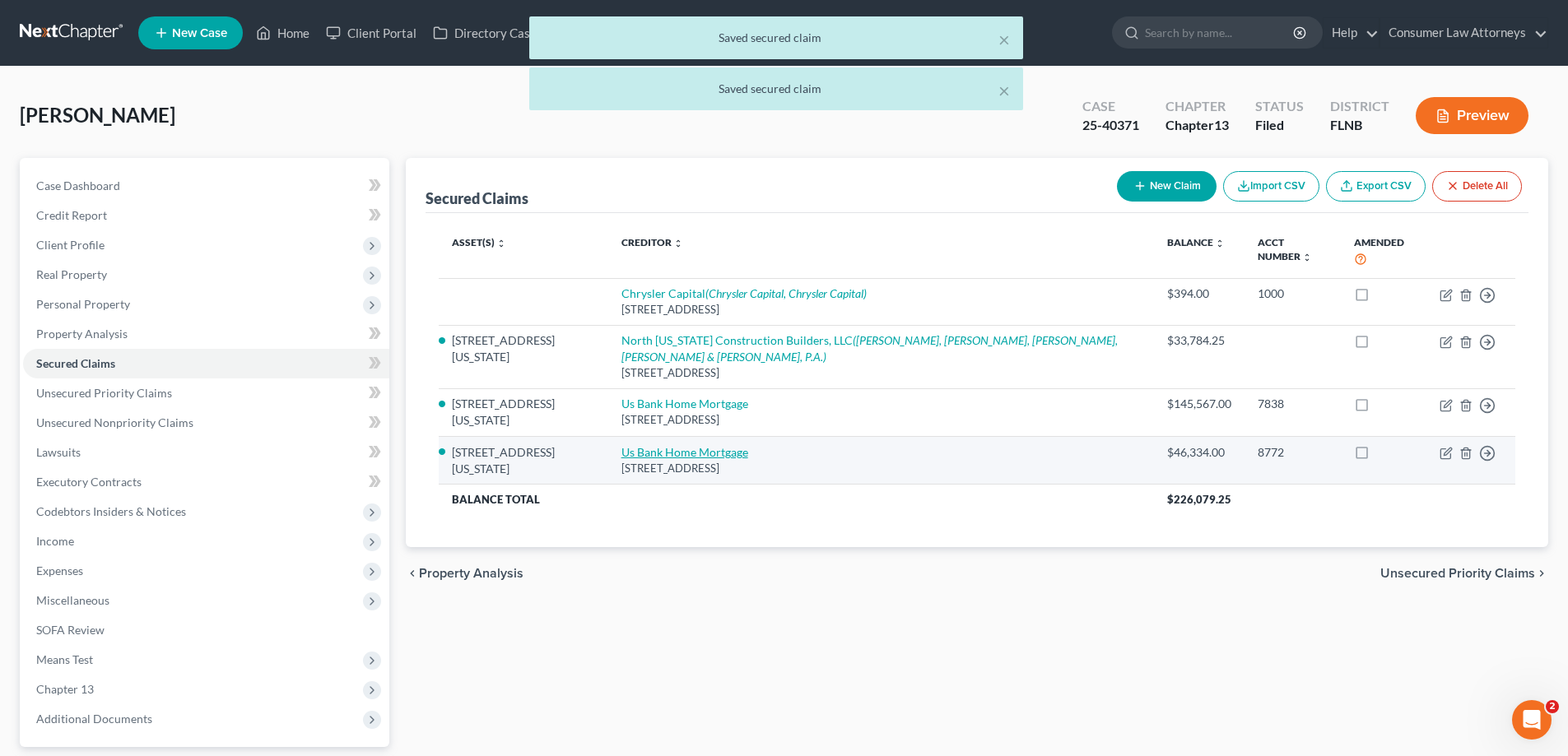
click at [720, 445] on link "Us Bank Home Mortgage" at bounding box center [684, 452] width 126 height 14
select select "18"
select select "2"
select select "0"
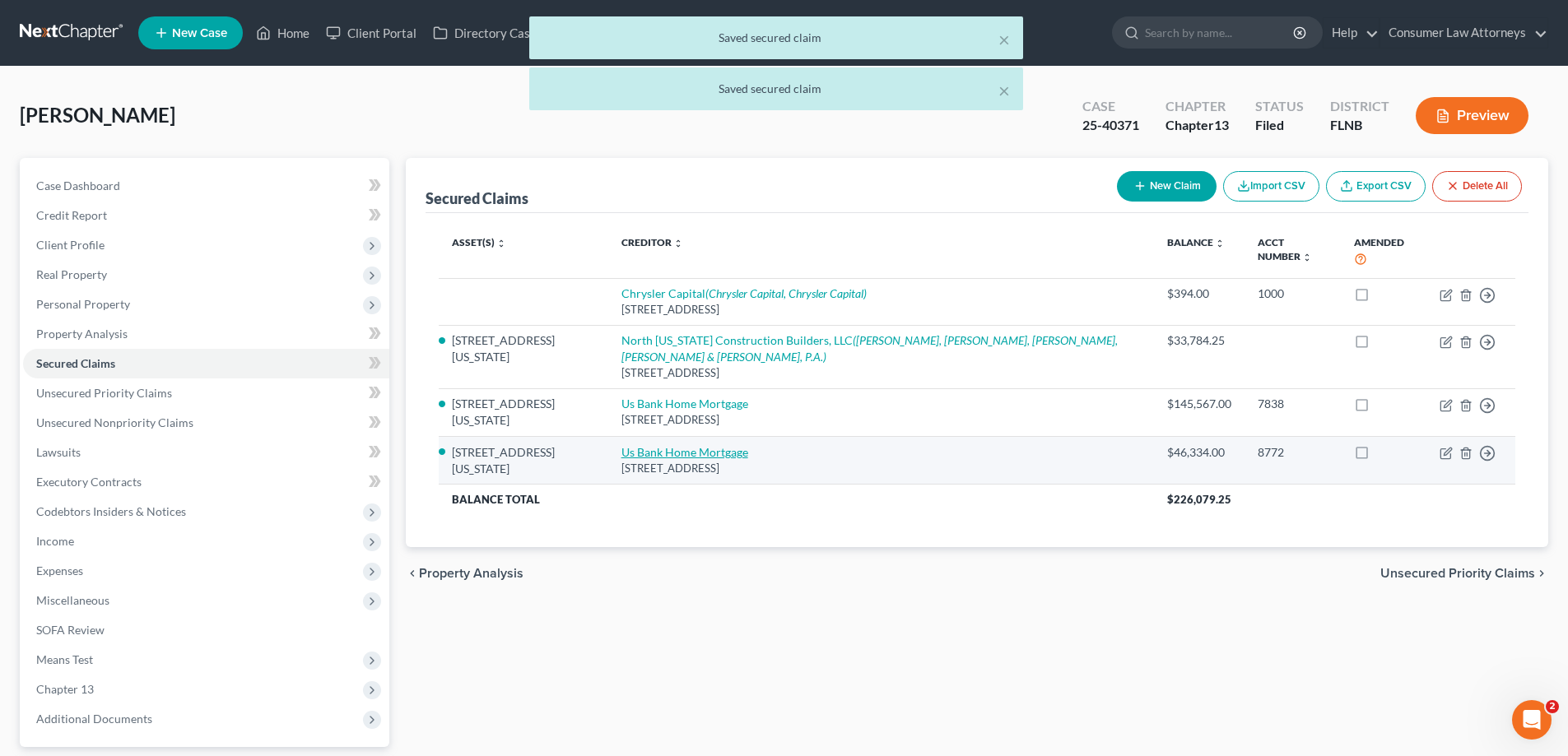
select select "0"
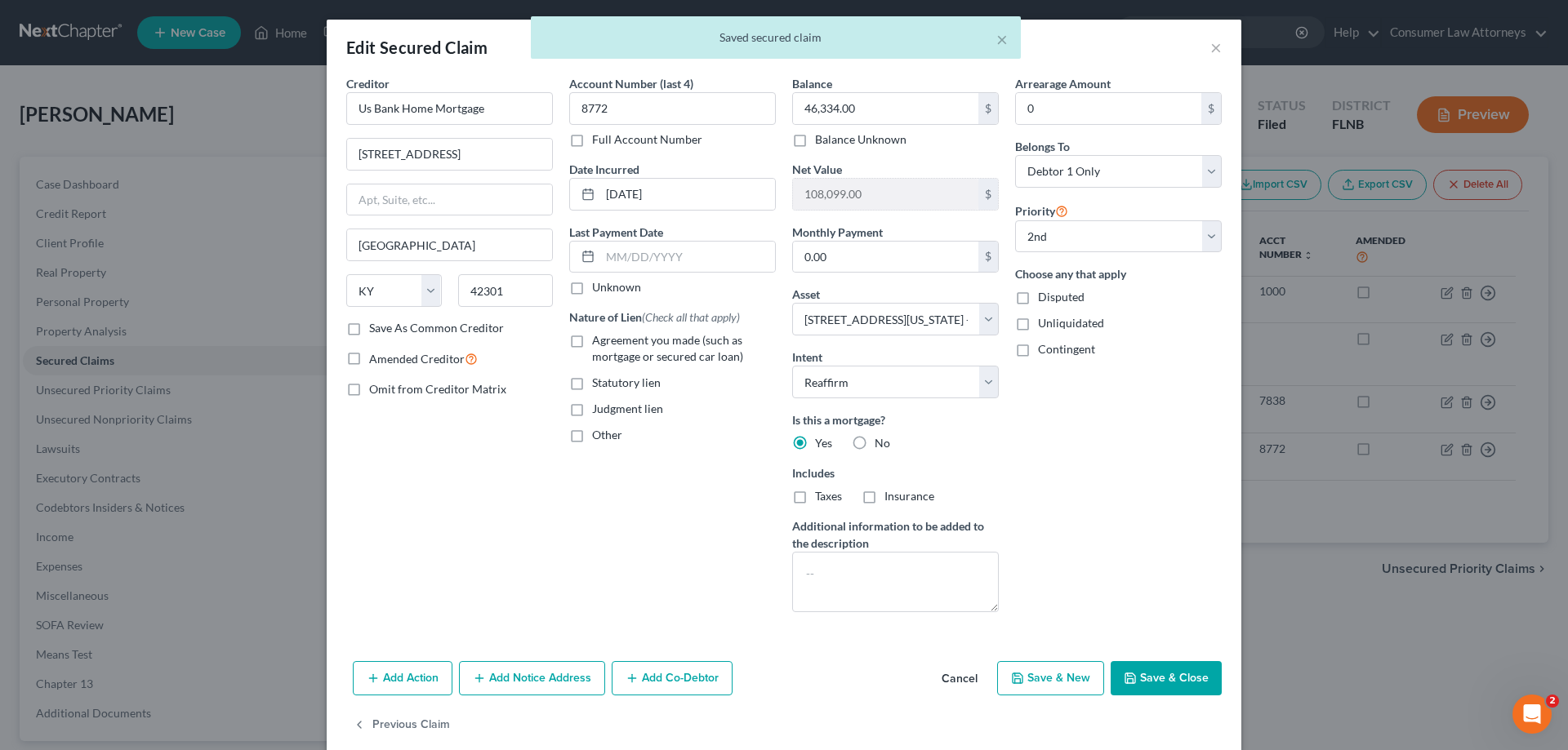
click at [1150, 684] on button "Save & Close" at bounding box center [1166, 678] width 111 height 35
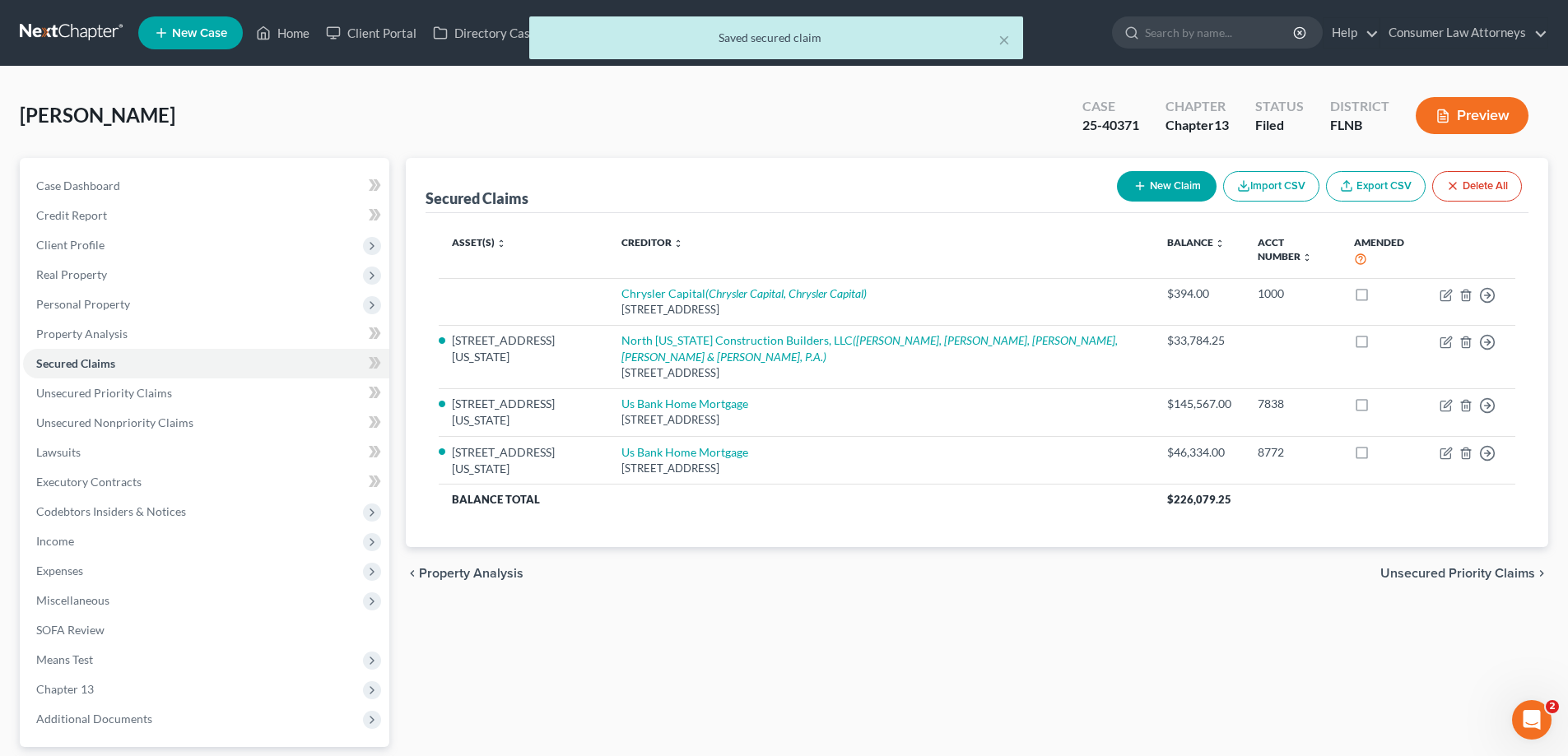
click at [1255, 547] on div "chevron_left Property Analysis Unsecured Priority Claims chevron_right" at bounding box center [977, 574] width 1142 height 53
click at [1008, 40] on button "×" at bounding box center [1005, 39] width 12 height 20
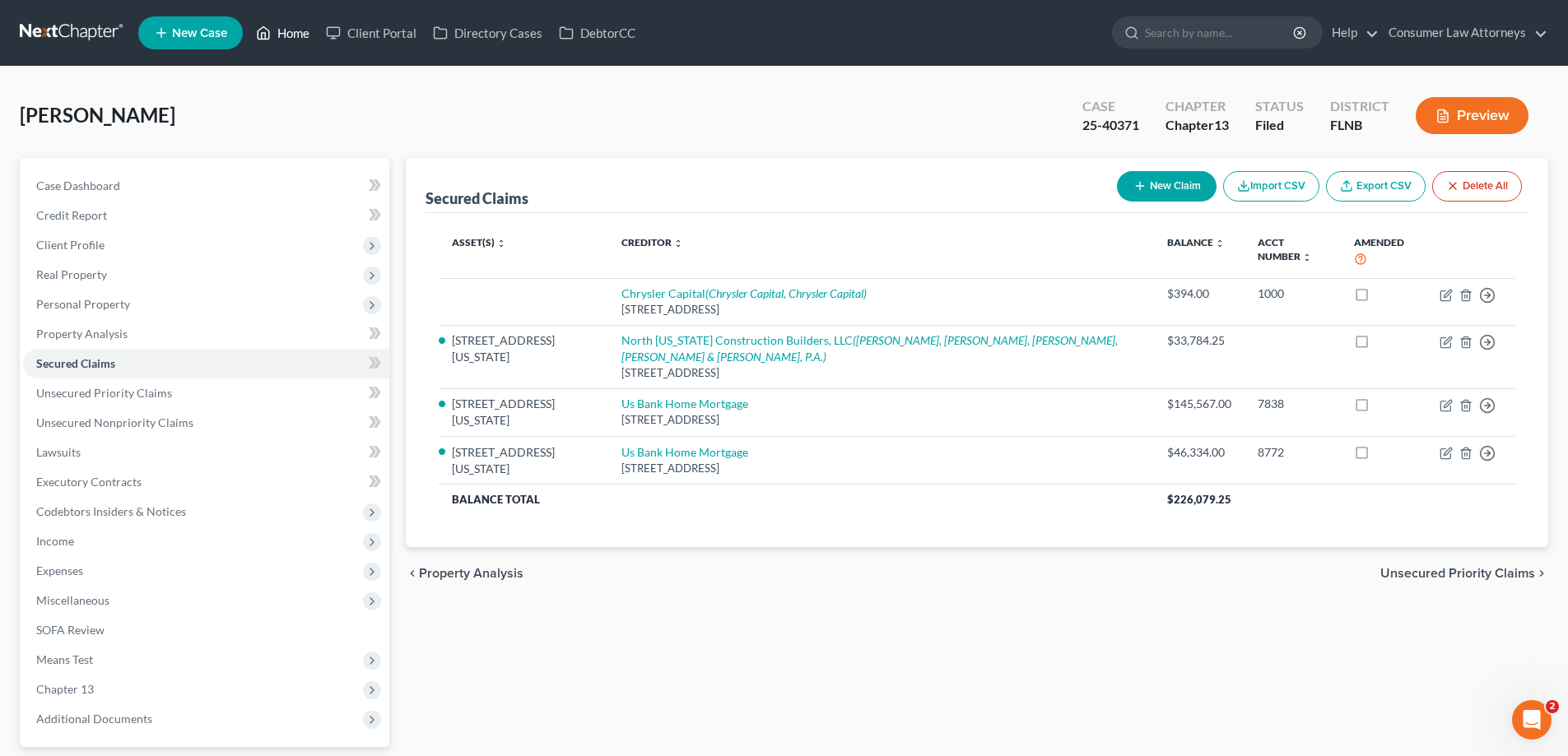
click at [294, 35] on link "Home" at bounding box center [283, 32] width 70 height 30
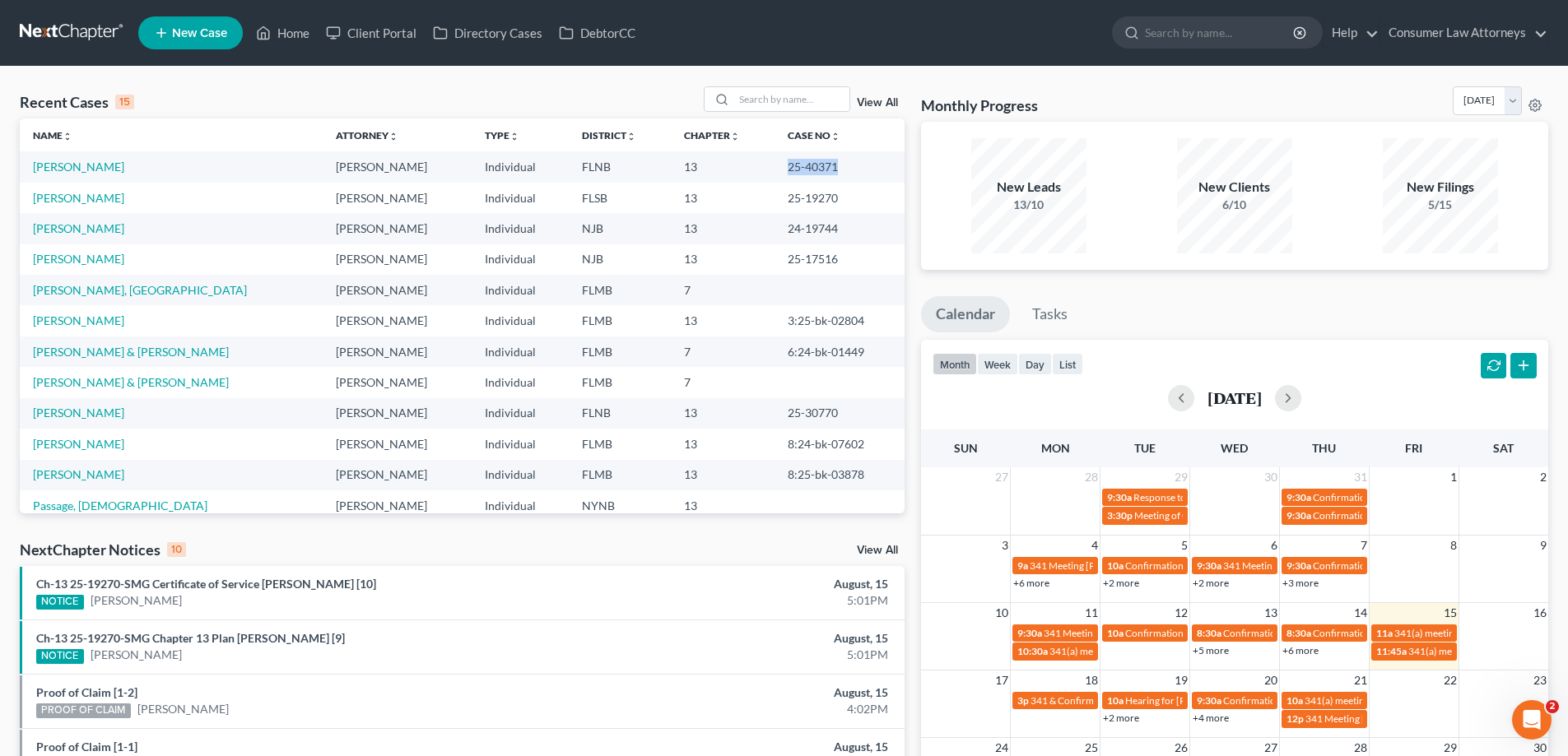
drag, startPoint x: 843, startPoint y: 173, endPoint x: 776, endPoint y: 173, distance: 67.0
click at [776, 173] on td "25-40371" at bounding box center [839, 166] width 130 height 31
copy td "25-40371"
click at [100, 173] on link "[PERSON_NAME]" at bounding box center [79, 166] width 92 height 14
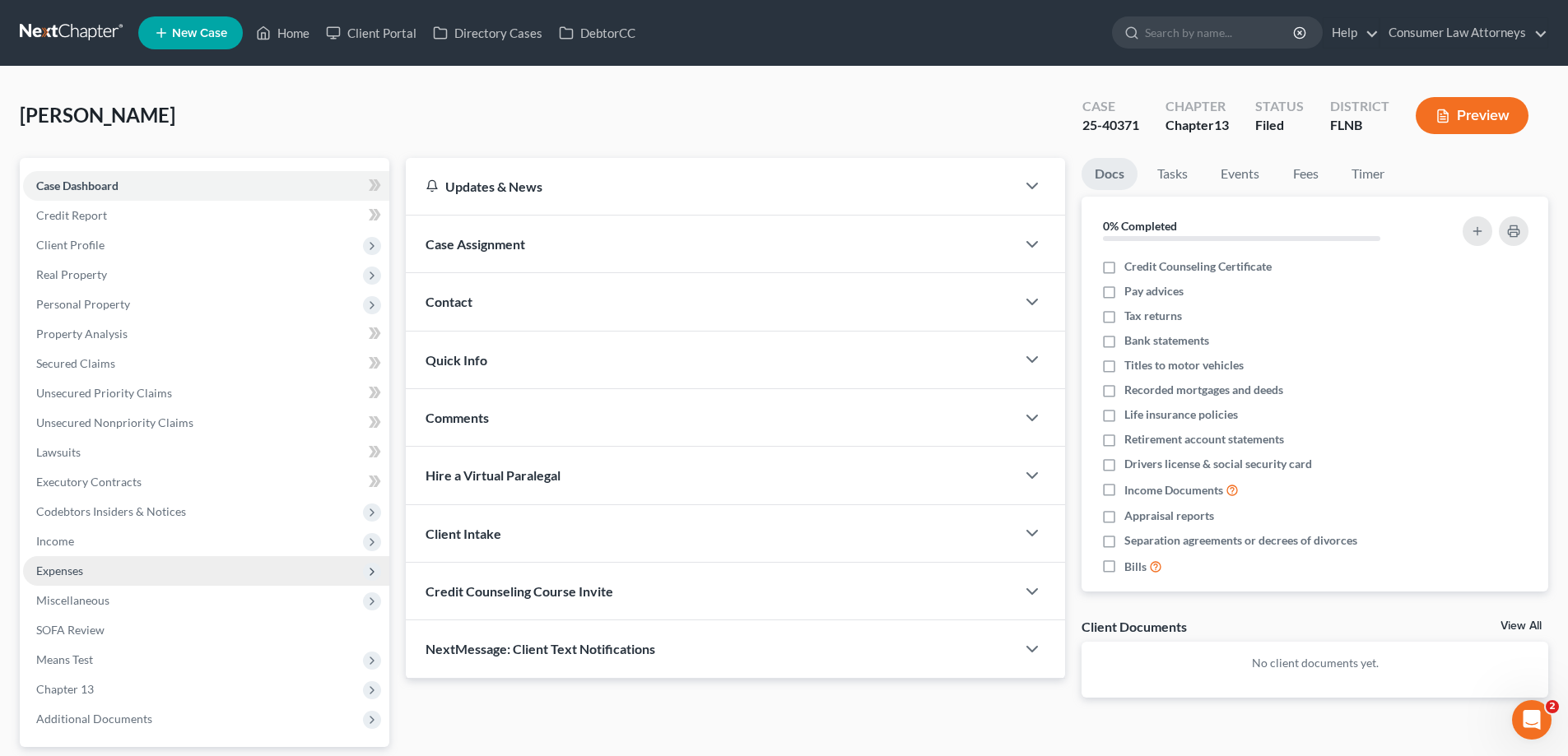
click at [53, 568] on span "Expenses" at bounding box center [59, 570] width 47 height 14
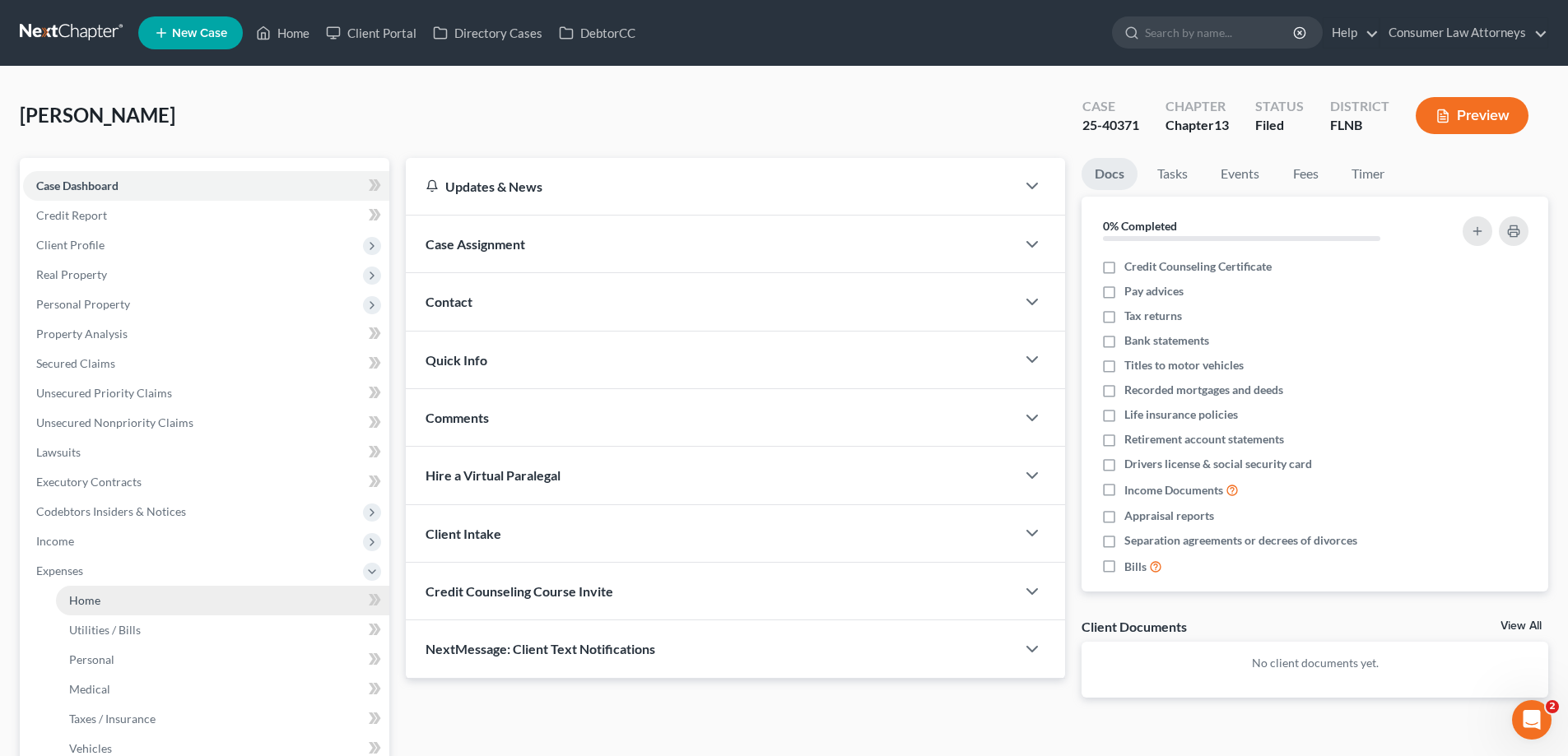
click at [74, 601] on span "Home" at bounding box center [84, 600] width 31 height 14
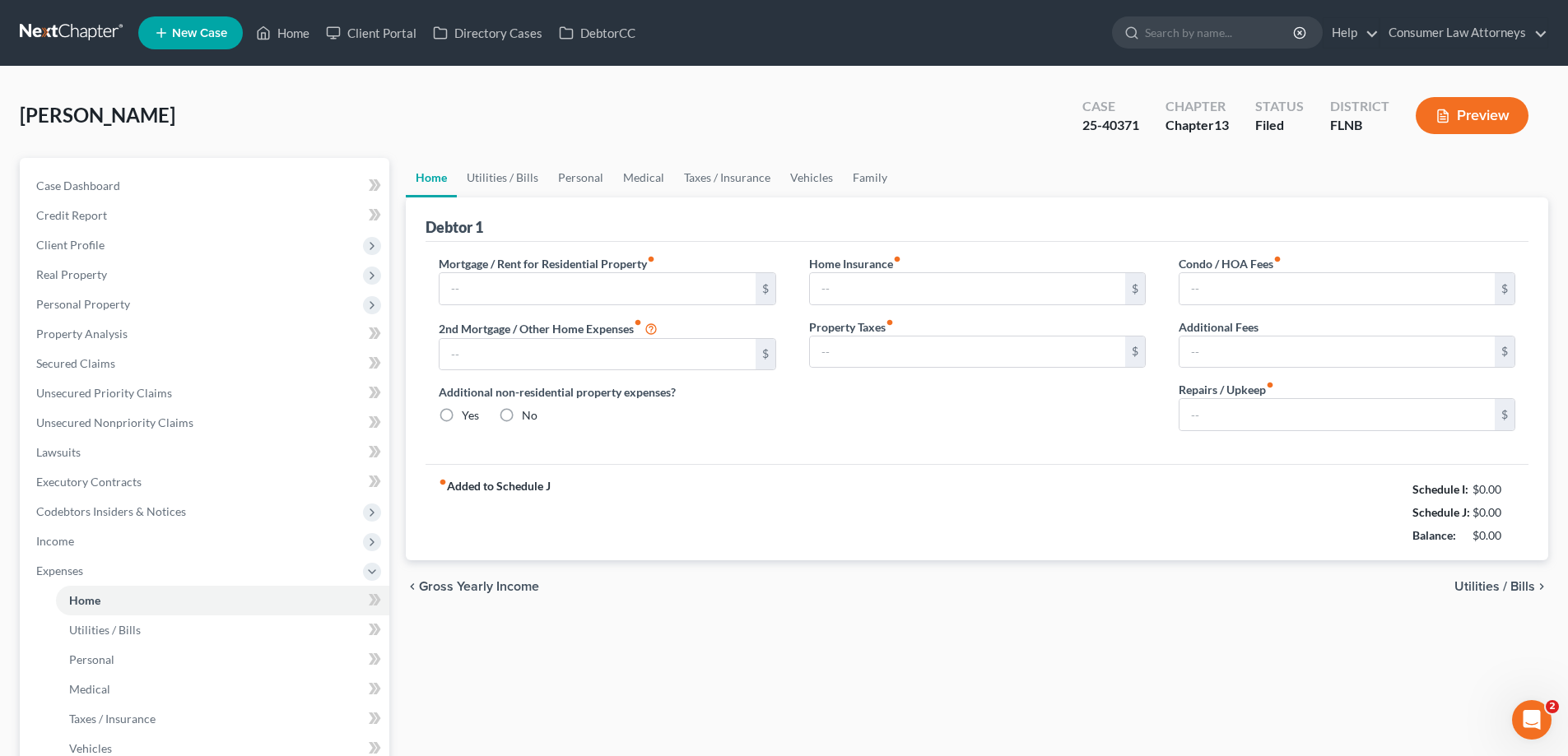
type input "0.00"
radio input "true"
type input "0.00"
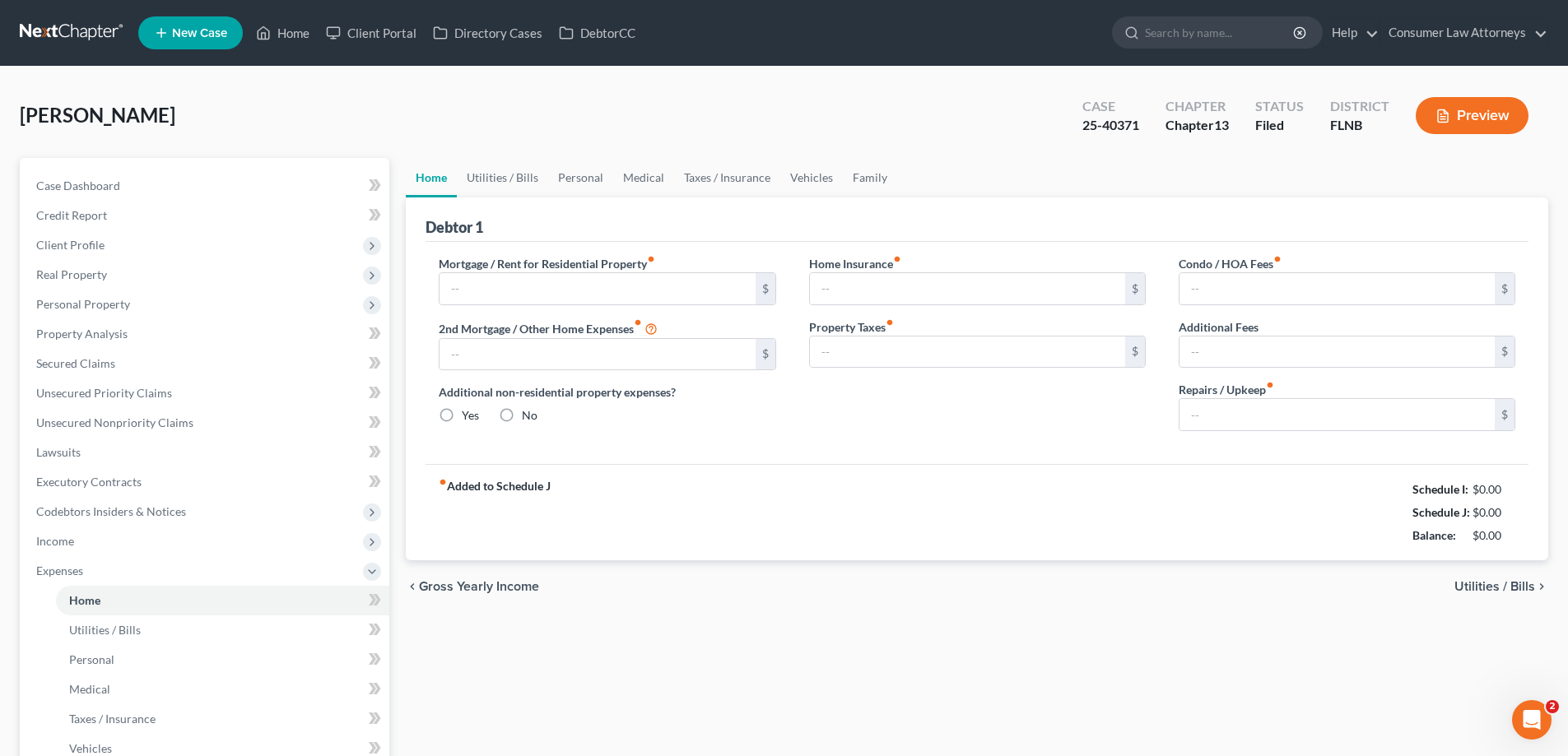
type input "0.00"
click at [520, 188] on link "Utilities / Bills" at bounding box center [502, 177] width 92 height 40
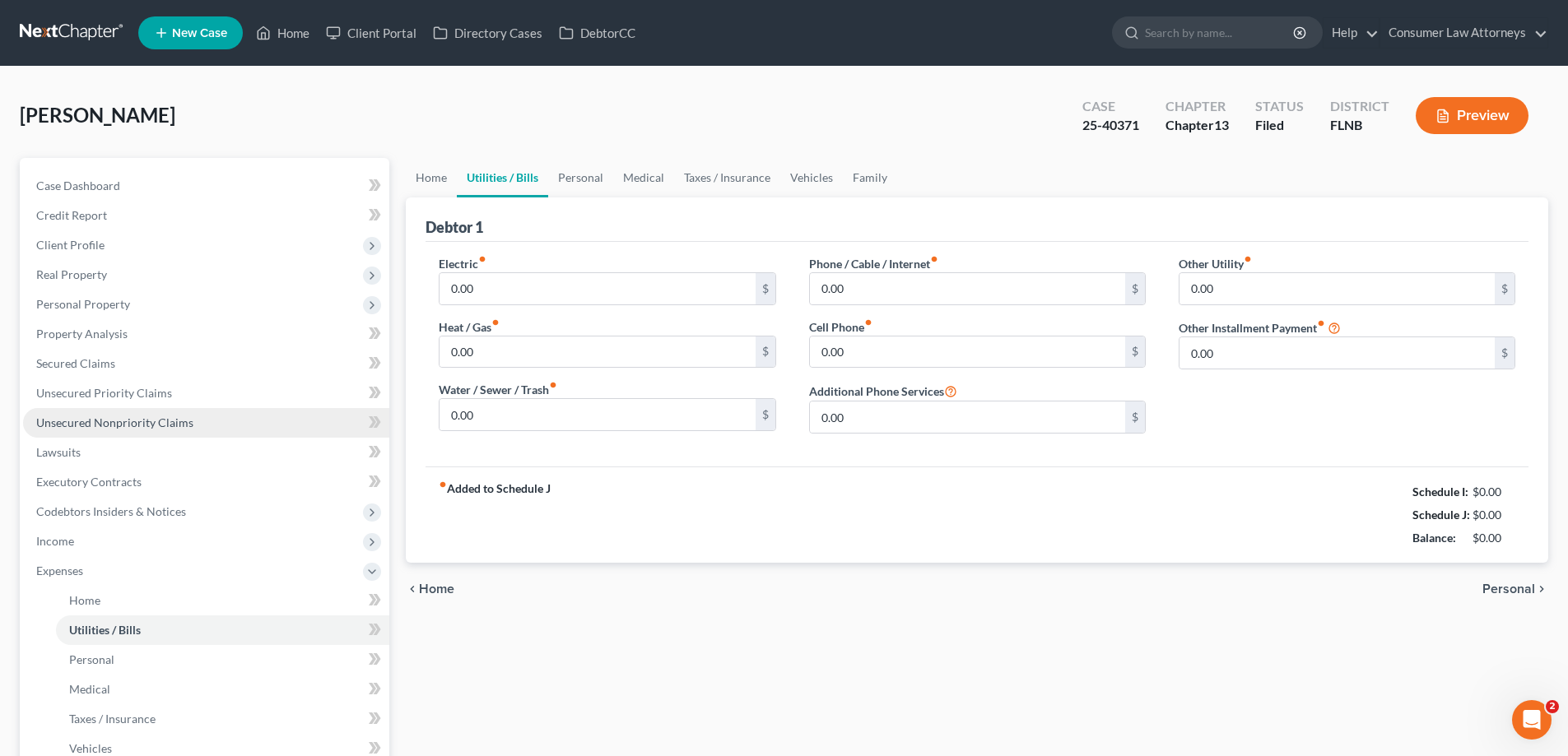
click at [125, 426] on span "Unsecured Nonpriority Claims" at bounding box center [115, 423] width 157 height 14
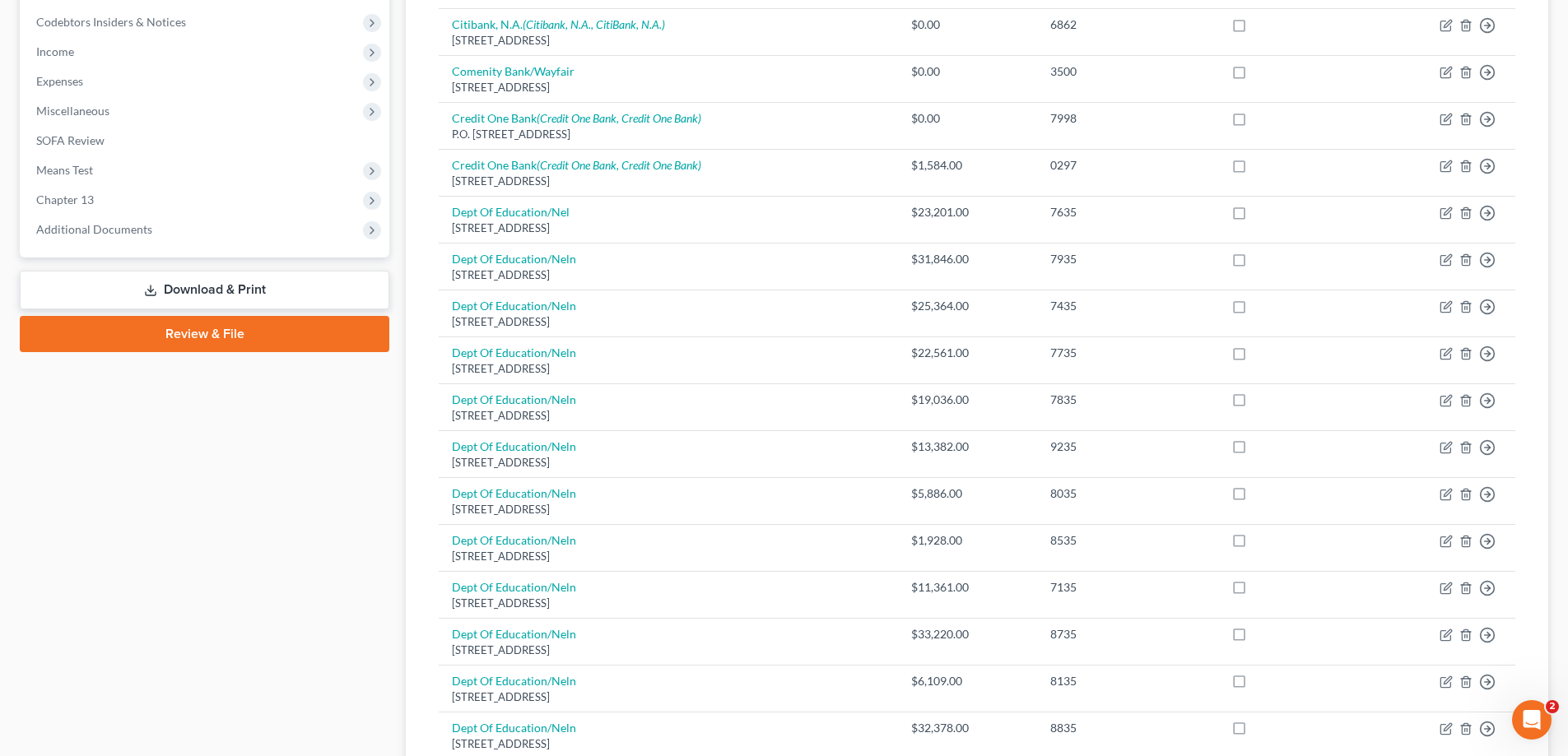
scroll to position [161, 0]
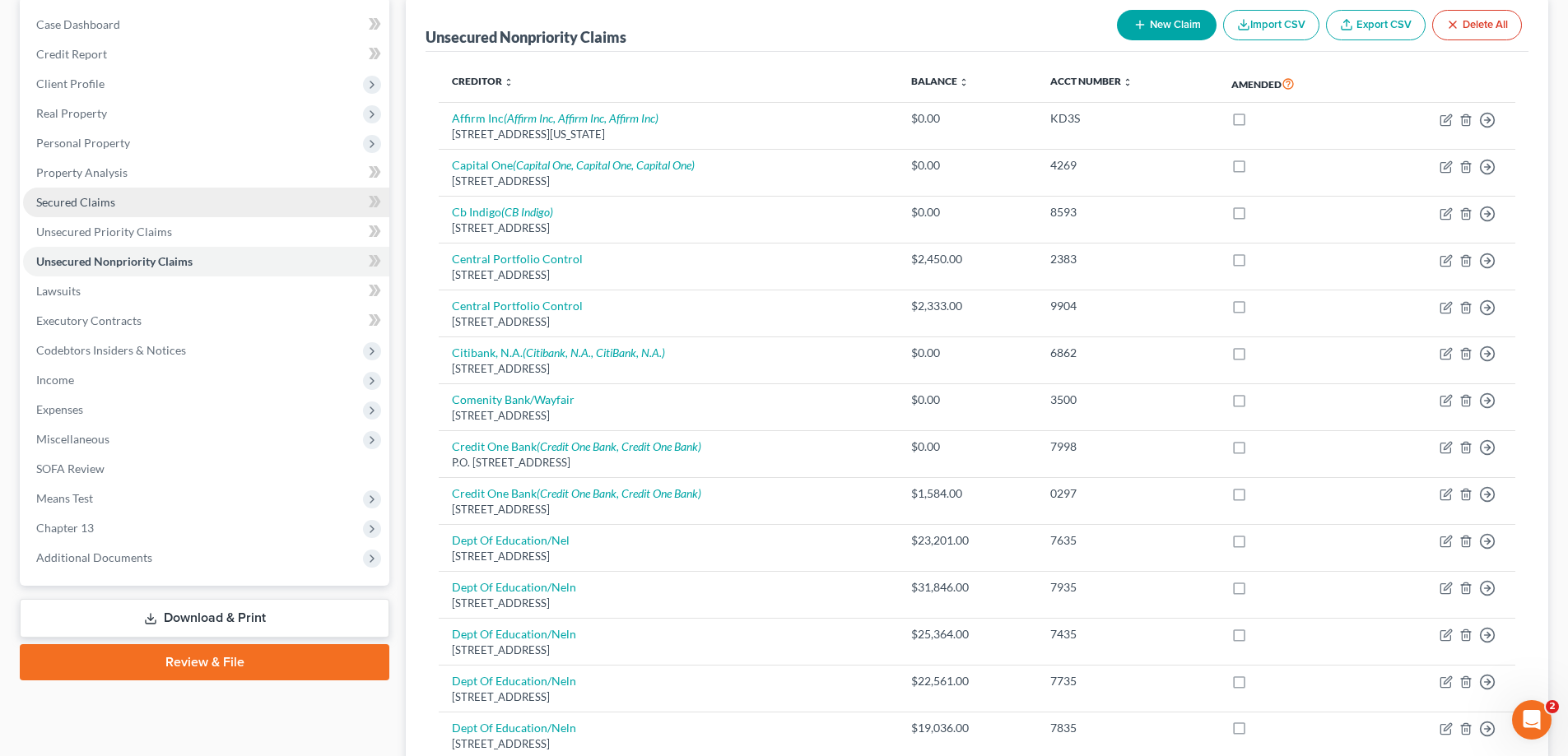
click at [76, 205] on span "Secured Claims" at bounding box center [76, 202] width 79 height 14
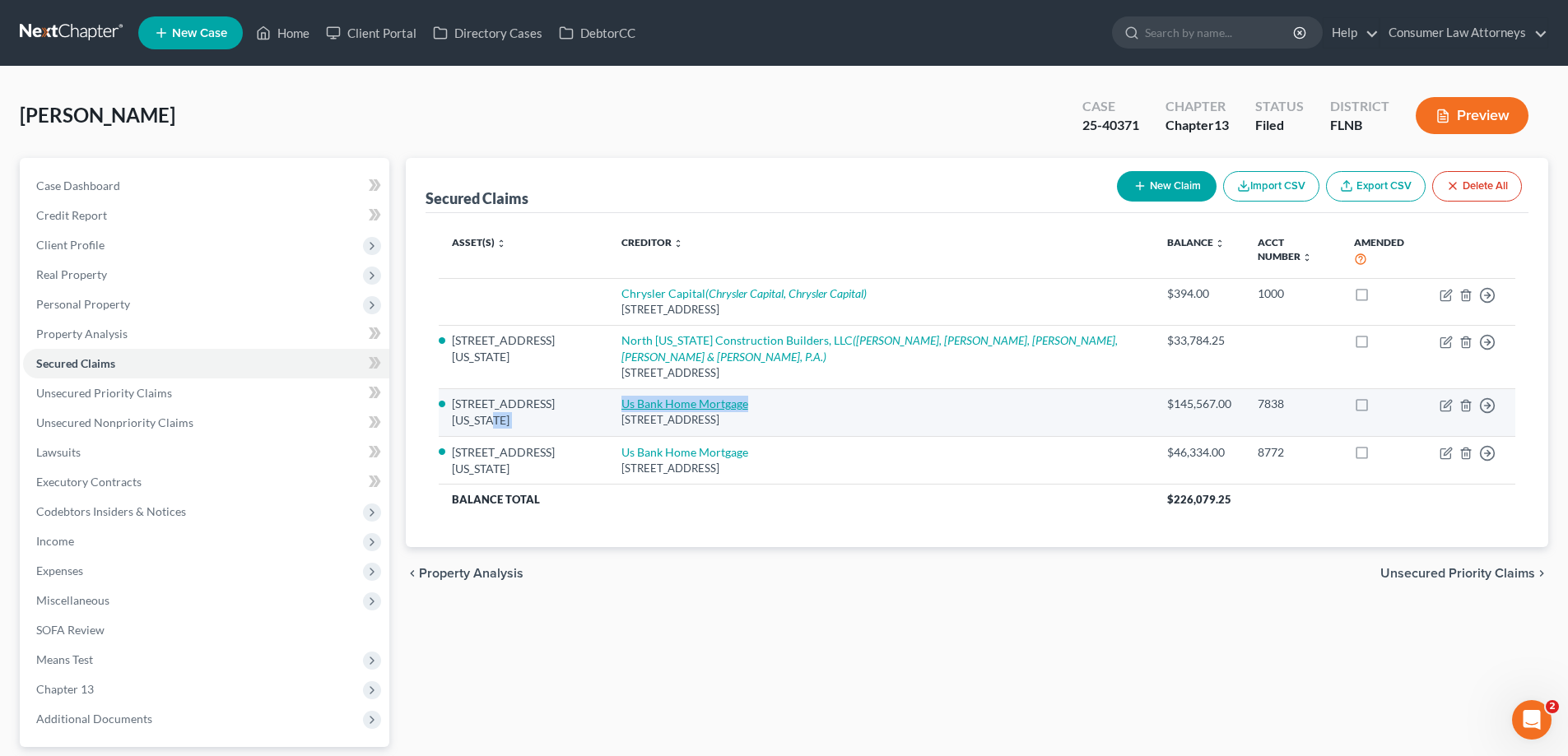
drag, startPoint x: 603, startPoint y: 381, endPoint x: 742, endPoint y: 375, distance: 139.1
click at [742, 389] on tr "[STREET_ADDRESS][US_STATE] Us Bank Home Mortgage [STREET_ADDRESS] $145,567.00 7…" at bounding box center [977, 412] width 1077 height 48
copy tr "Us Bank Home Mortgage"
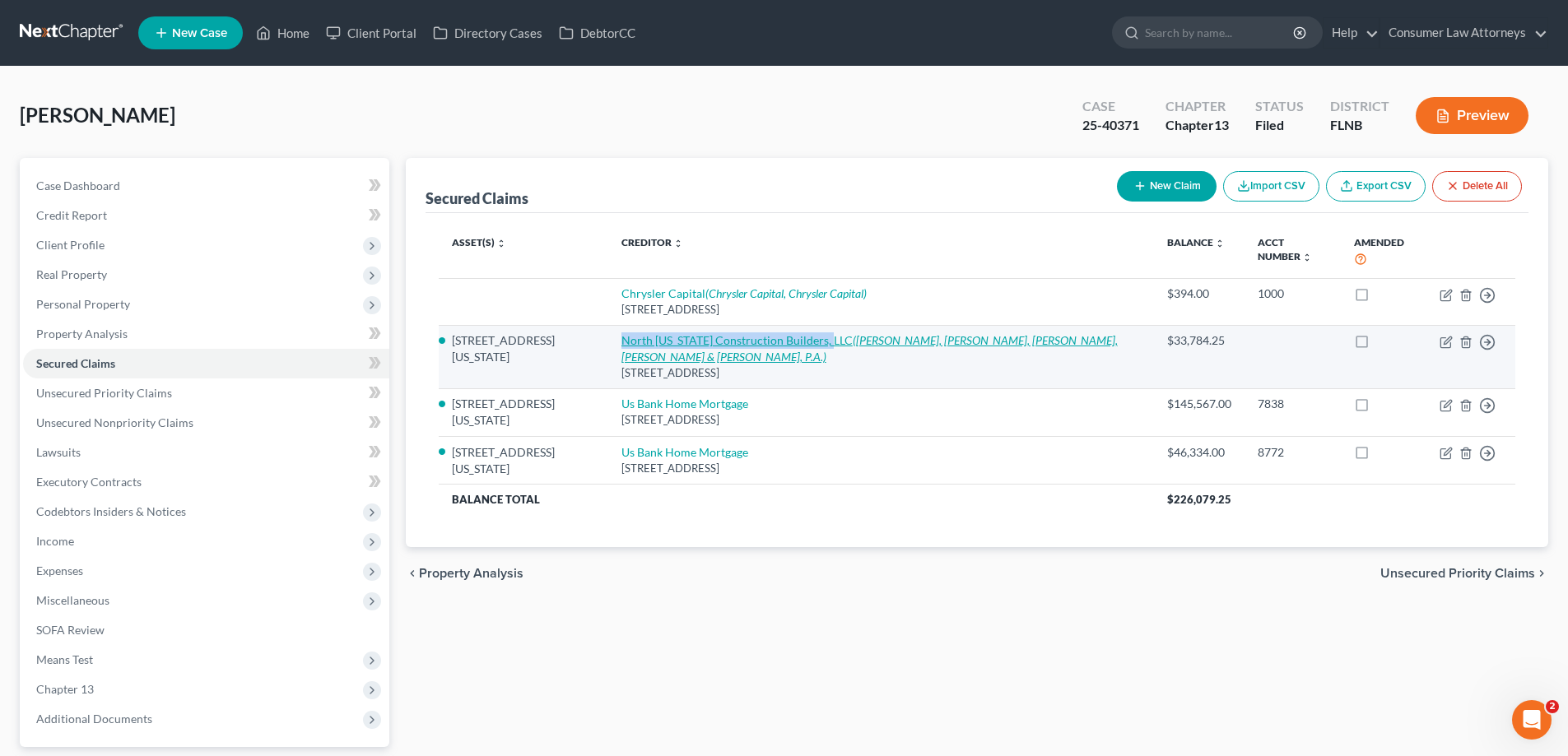
drag, startPoint x: 611, startPoint y: 328, endPoint x: 820, endPoint y: 327, distance: 209.0
click at [820, 327] on td "North [US_STATE] Construction Builders, LLC ([PERSON_NAME], [PERSON_NAME] & Pow…" at bounding box center [881, 356] width 546 height 64
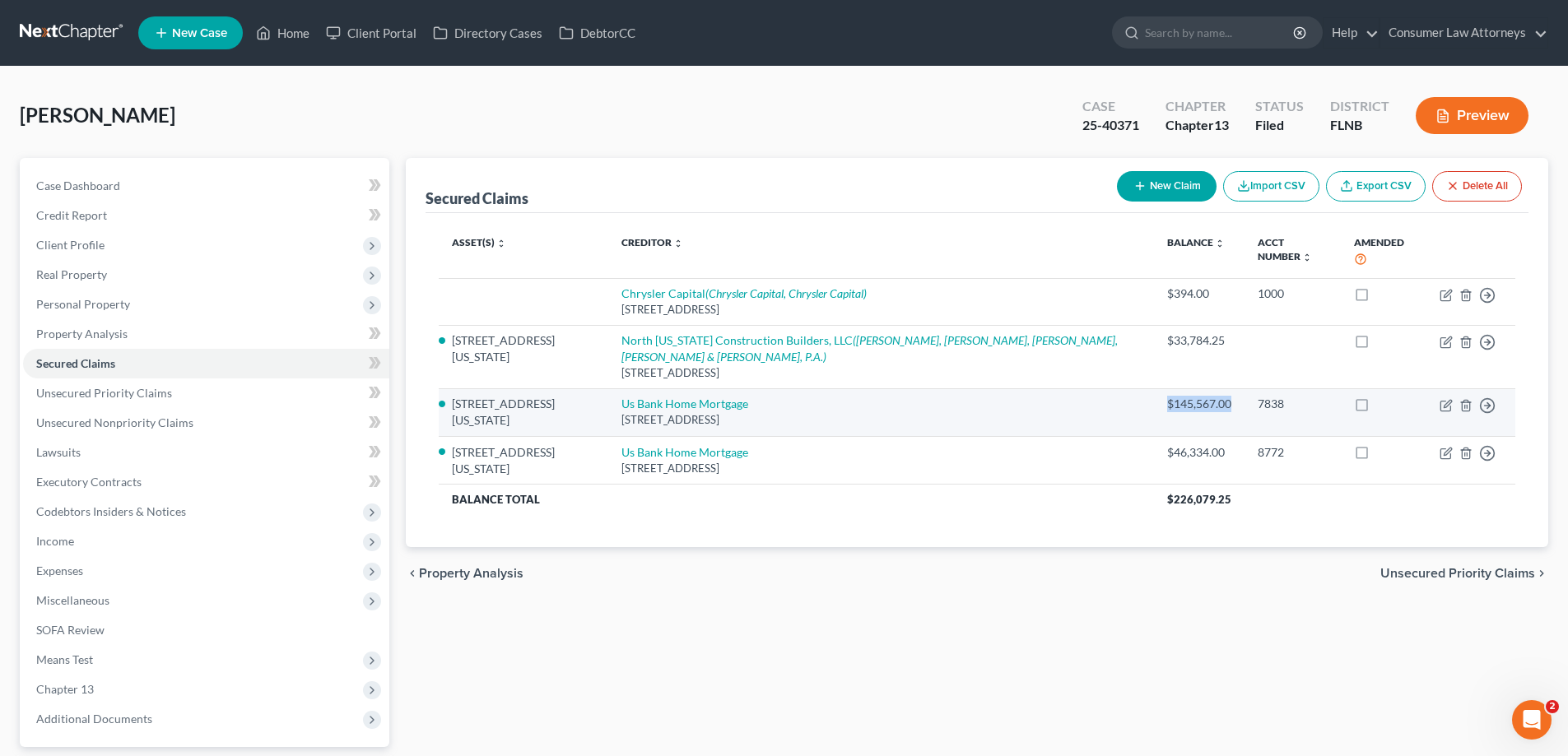
drag, startPoint x: 1176, startPoint y: 372, endPoint x: 1101, endPoint y: 372, distance: 75.0
click at [1154, 389] on td "$145,567.00" at bounding box center [1199, 412] width 91 height 48
copy div "$145,567.00"
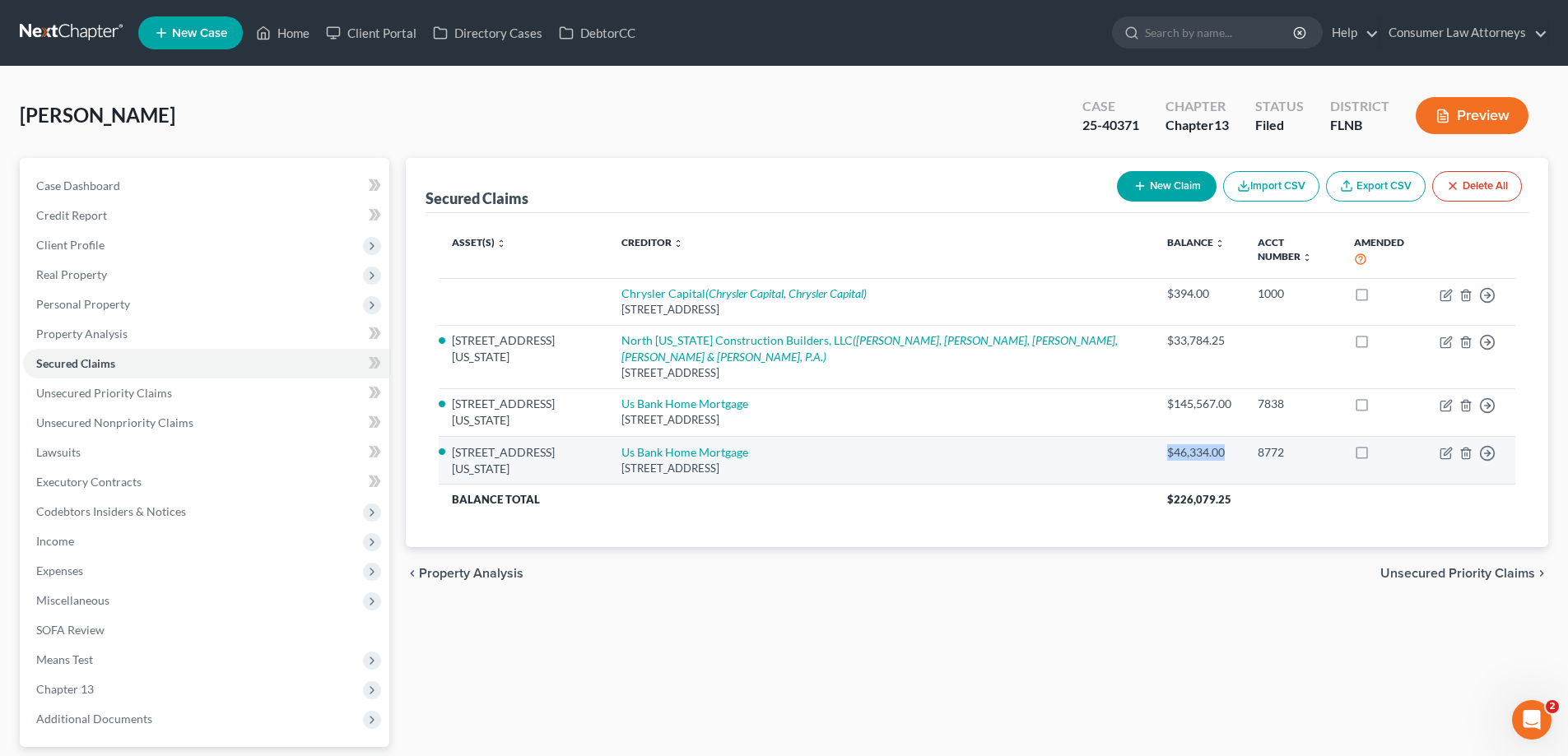
drag, startPoint x: 1168, startPoint y: 425, endPoint x: 1110, endPoint y: 424, distance: 58.0
click at [1154, 436] on td "$46,334.00" at bounding box center [1199, 460] width 91 height 48
copy div "$46,334.00"
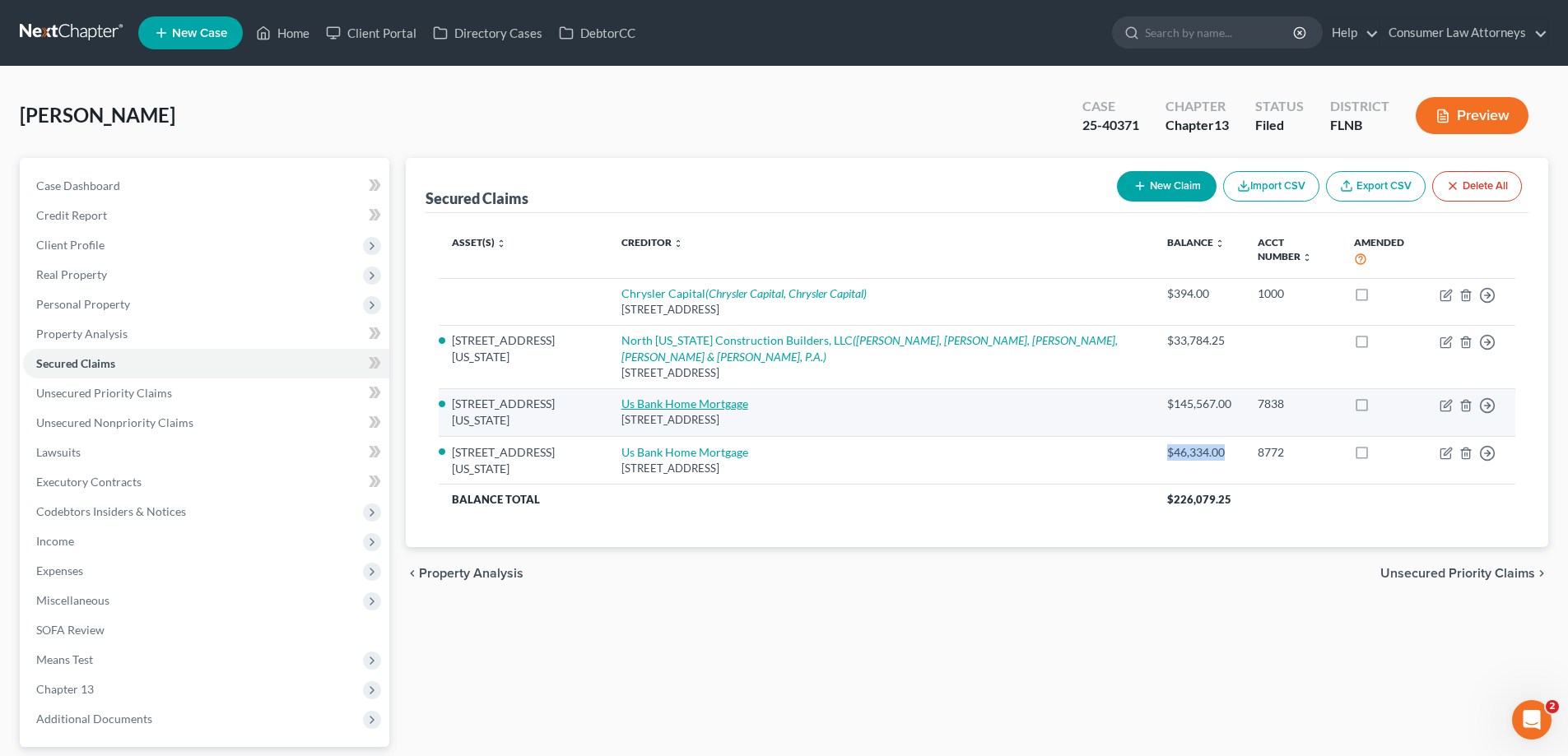
click at [719, 397] on link "Us Bank Home Mortgage" at bounding box center [684, 404] width 126 height 14
select select "18"
select select "2"
select select "0"
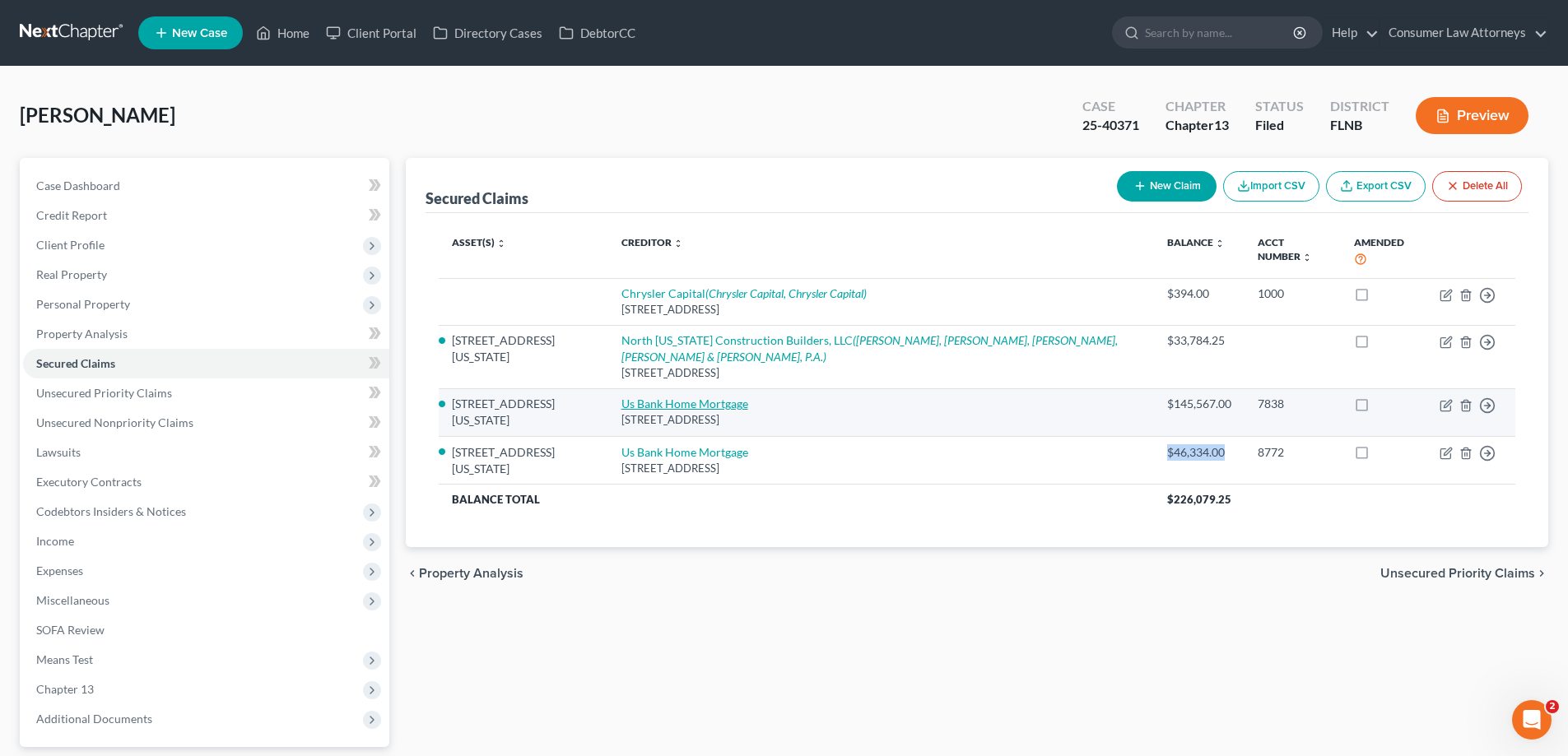
select select "0"
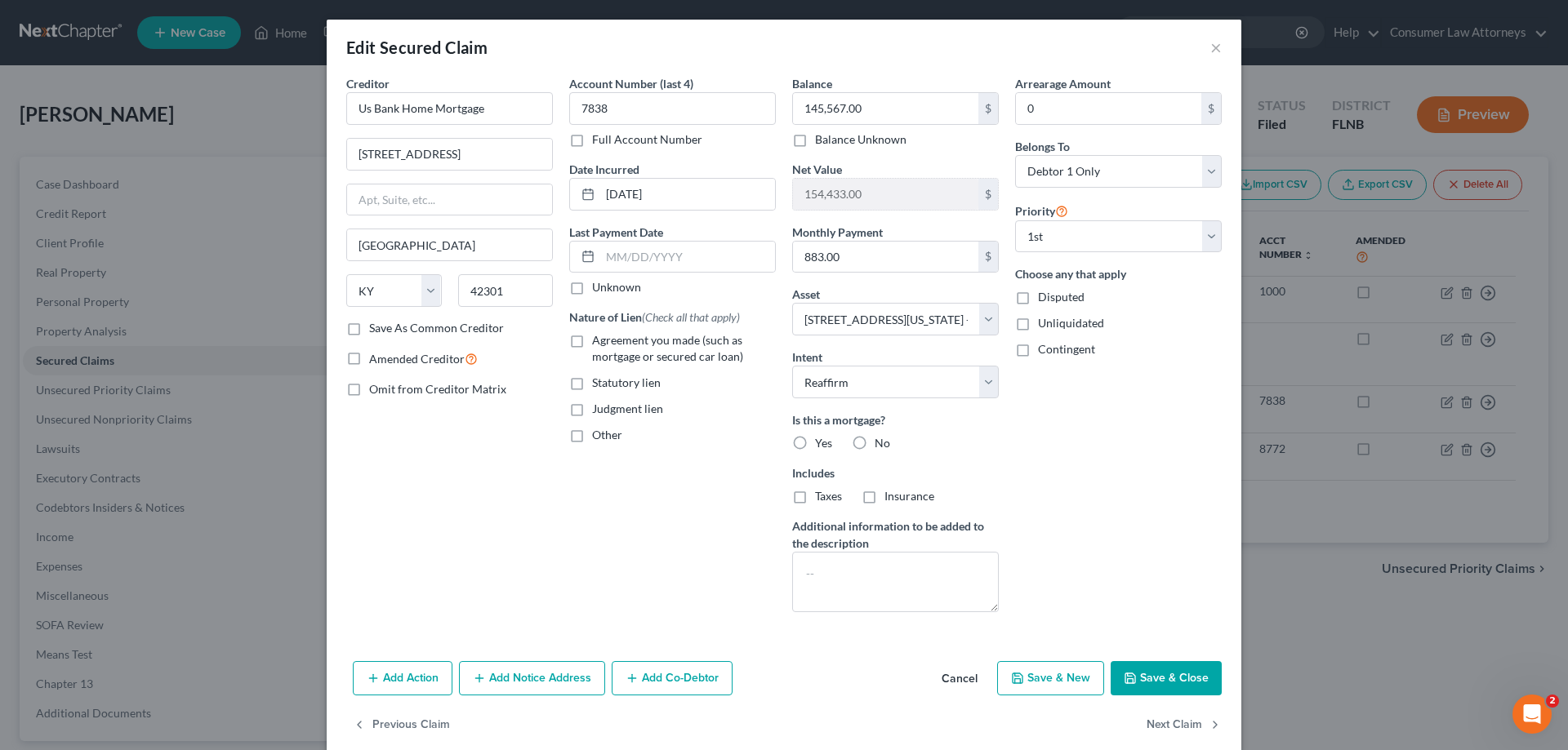
click at [1158, 678] on button "Save & Close" at bounding box center [1166, 678] width 111 height 35
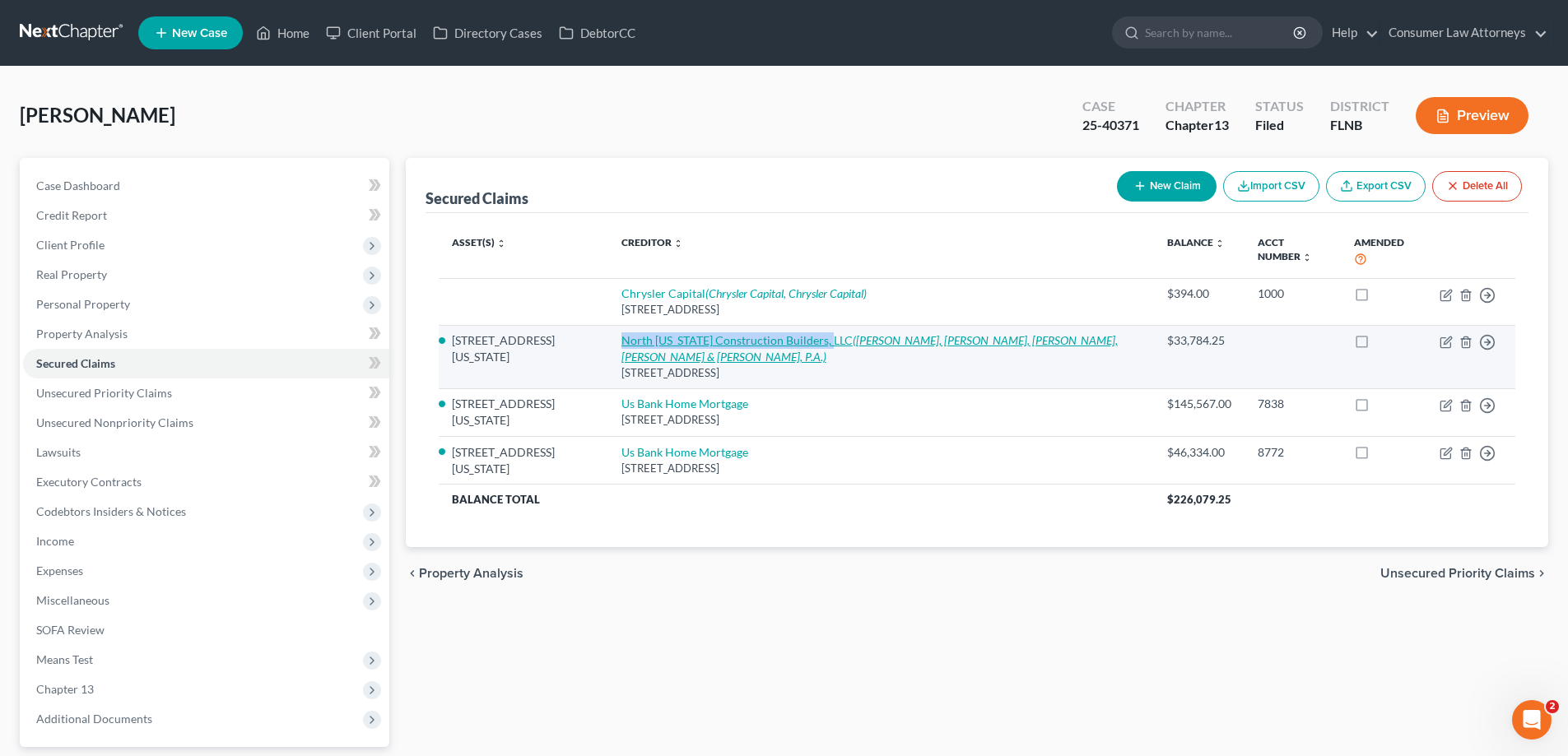
drag, startPoint x: 615, startPoint y: 326, endPoint x: 821, endPoint y: 320, distance: 206.1
click at [821, 325] on td "North [US_STATE] Construction Builders, LLC ([PERSON_NAME], [PERSON_NAME] & Pow…" at bounding box center [881, 356] width 546 height 64
copy link "North [US_STATE] Construction Builders, LLC"
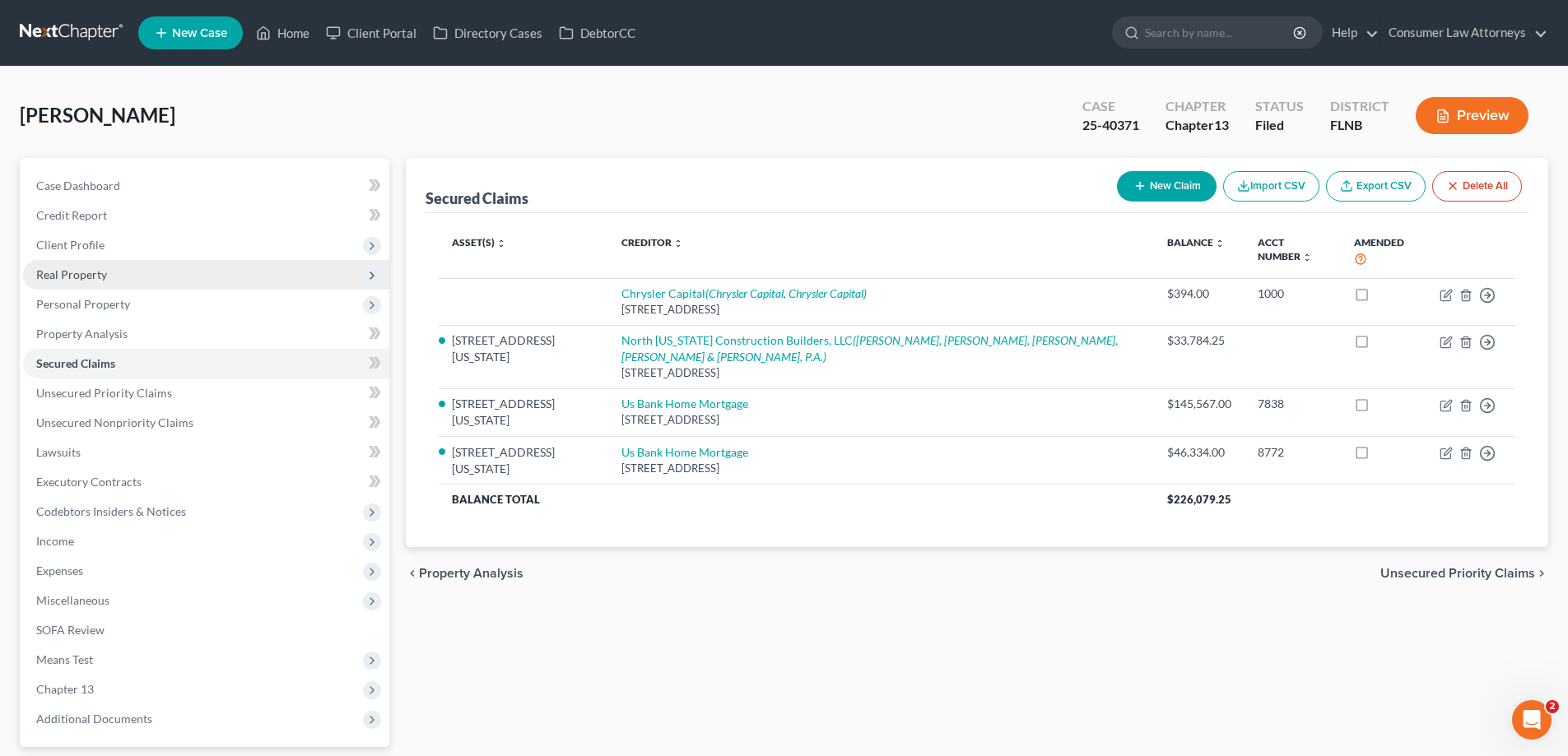
click at [82, 277] on span "Real Property" at bounding box center [71, 274] width 70 height 14
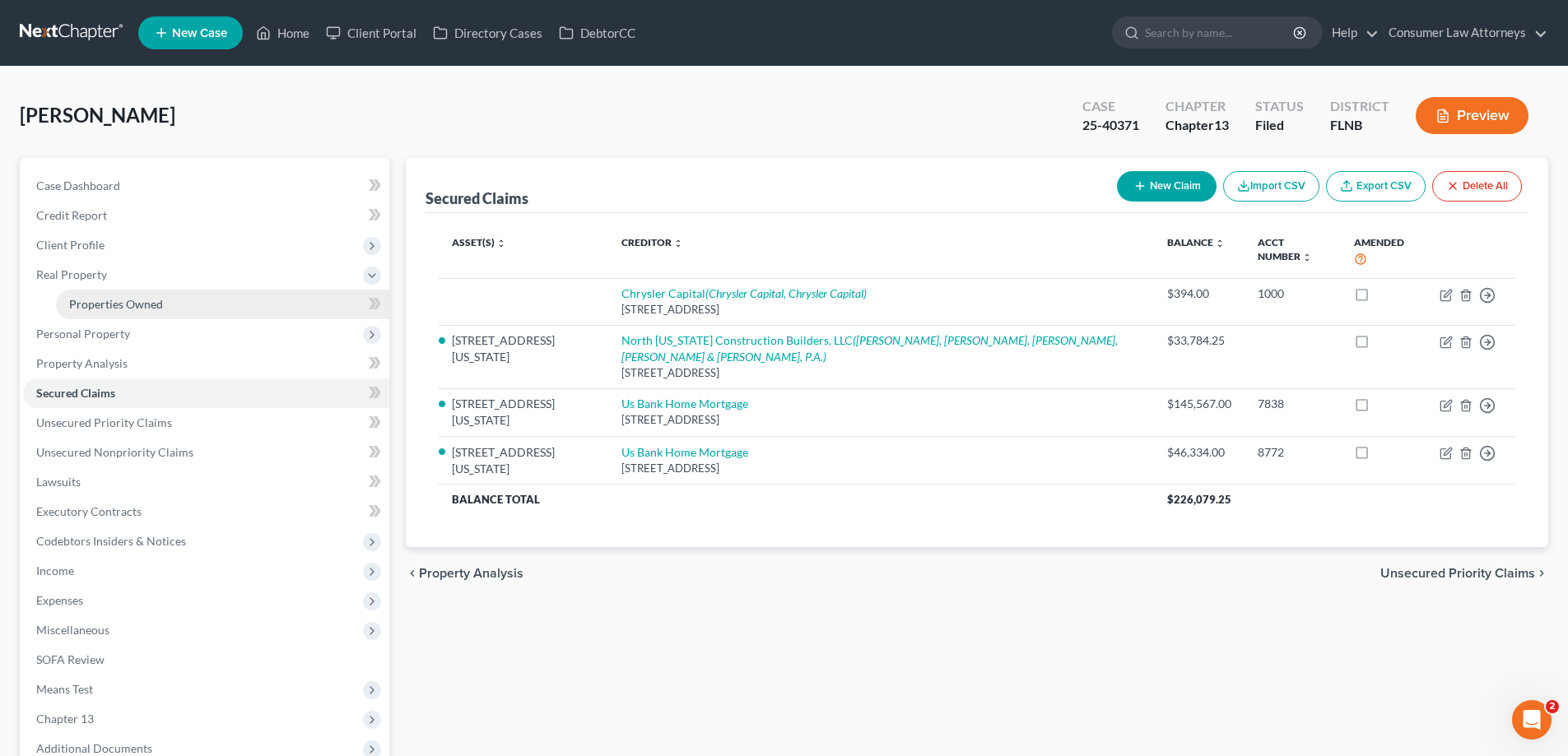
click at [110, 299] on span "Properties Owned" at bounding box center [115, 304] width 94 height 14
